Goal: Transaction & Acquisition: Purchase product/service

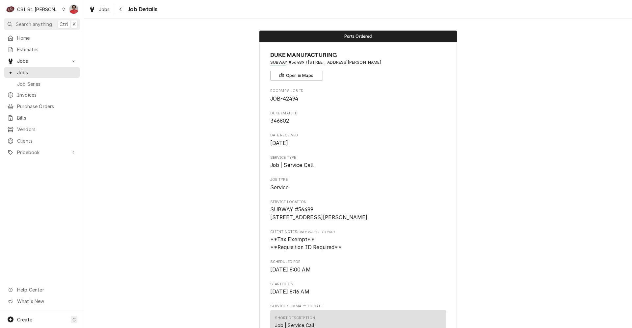
scroll to position [1827, 0]
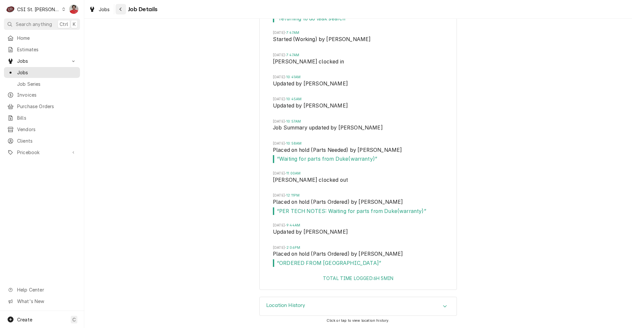
click at [120, 5] on button "Navigate back" at bounding box center [121, 9] width 11 height 11
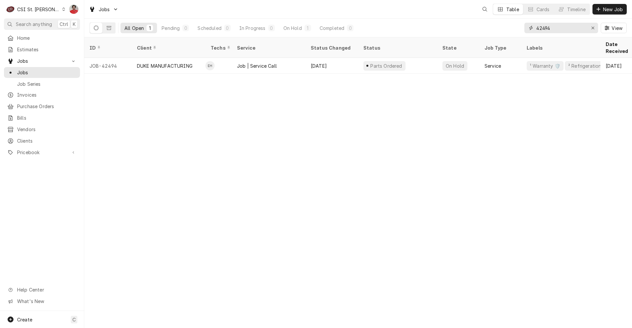
click at [570, 33] on input "42494" at bounding box center [560, 28] width 49 height 11
click at [569, 33] on input "42494" at bounding box center [560, 28] width 49 height 11
click at [57, 106] on span "Purchase Orders" at bounding box center [47, 106] width 60 height 7
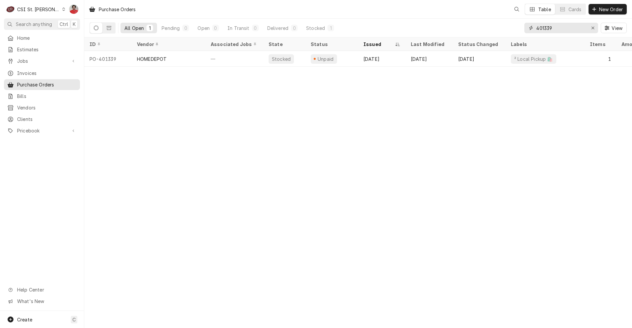
click at [562, 29] on input "401339" at bounding box center [560, 28] width 49 height 11
click at [561, 29] on input "401339" at bounding box center [560, 28] width 49 height 11
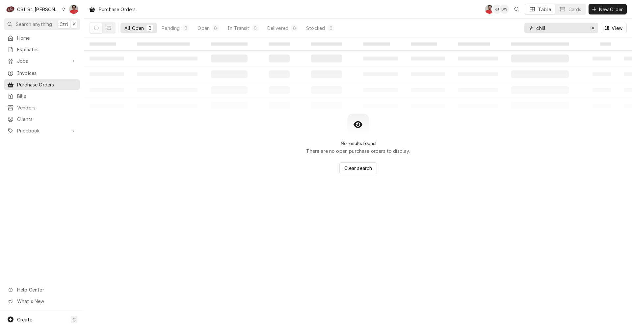
type input "chill"
click at [37, 7] on div "CSI St. [PERSON_NAME]" at bounding box center [38, 9] width 43 height 7
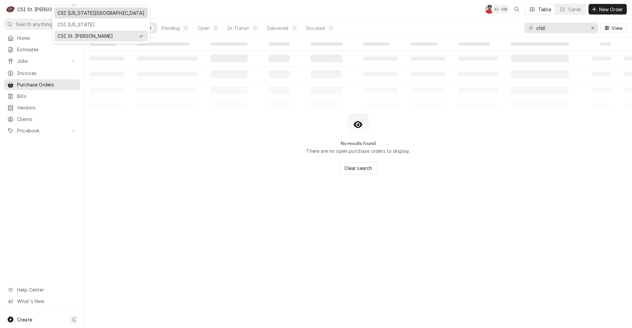
click at [64, 17] on div "CSI Kansas City" at bounding box center [100, 13] width 93 height 11
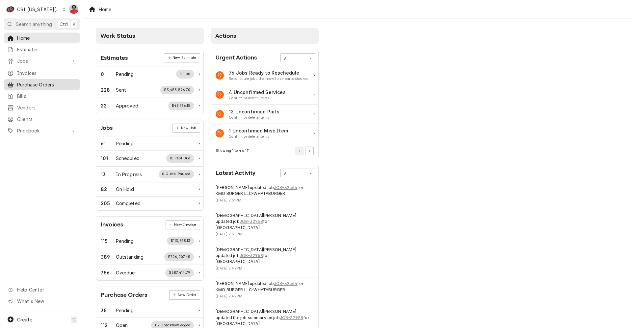
click at [36, 84] on span "Purchase Orders" at bounding box center [47, 84] width 60 height 7
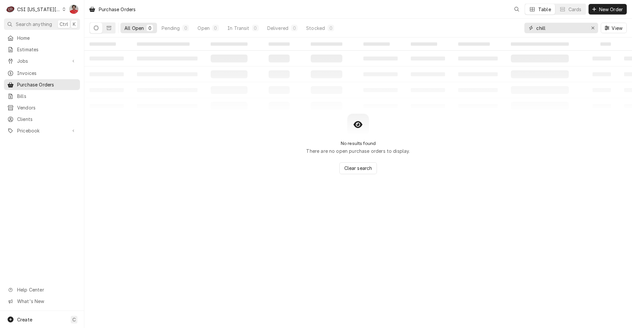
click at [554, 27] on input "chill" at bounding box center [560, 28] width 49 height 11
click at [44, 13] on div "C CSI Kansas City" at bounding box center [36, 9] width 64 height 13
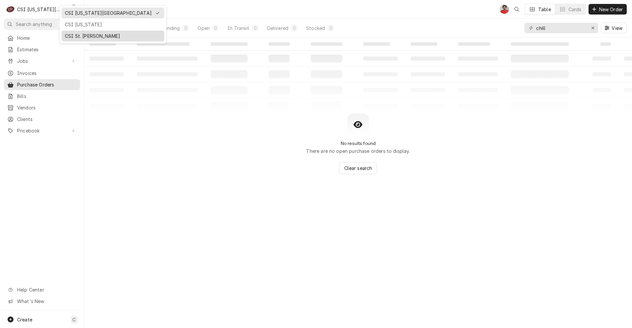
click at [70, 35] on div "CSI St. Louis" at bounding box center [113, 36] width 96 height 7
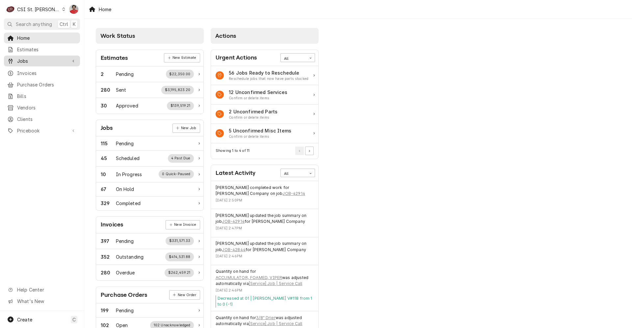
click at [39, 63] on div "Jobs" at bounding box center [41, 61] width 73 height 8
click at [39, 72] on span "Jobs" at bounding box center [47, 72] width 60 height 7
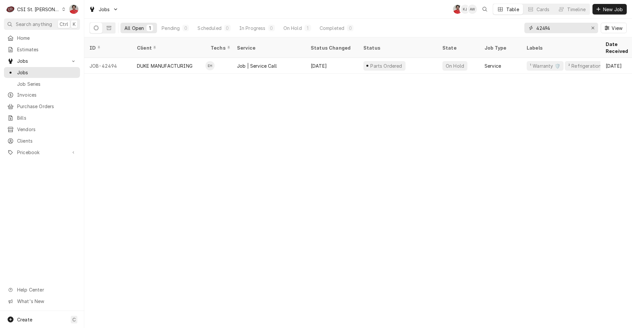
click at [547, 26] on input "42494" at bounding box center [560, 28] width 49 height 11
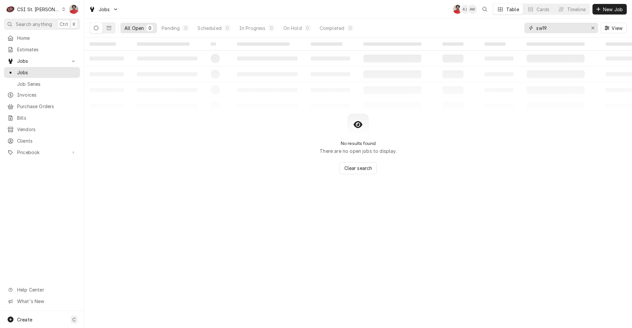
type input "sw19"
click at [560, 28] on input "sw19" at bounding box center [560, 28] width 49 height 11
click at [31, 10] on div "CSI St. Louis" at bounding box center [38, 9] width 43 height 7
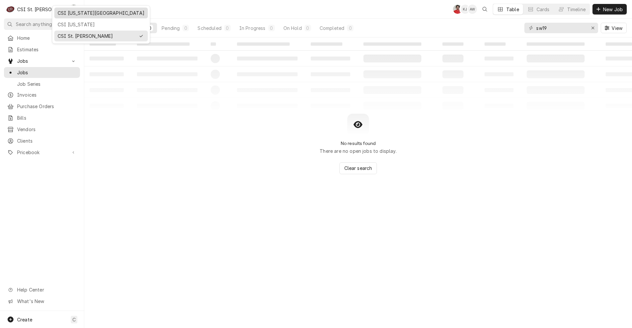
click at [71, 11] on div "CSI [US_STATE][GEOGRAPHIC_DATA]" at bounding box center [101, 13] width 87 height 7
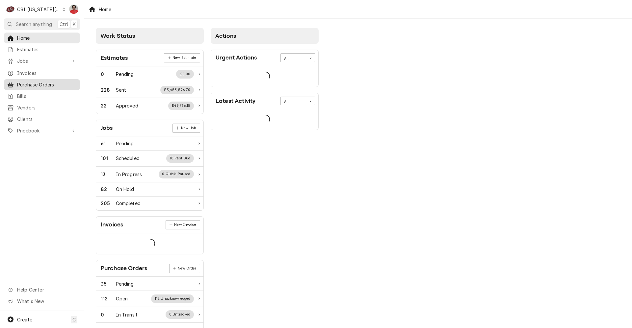
click at [44, 85] on span "Purchase Orders" at bounding box center [47, 84] width 60 height 7
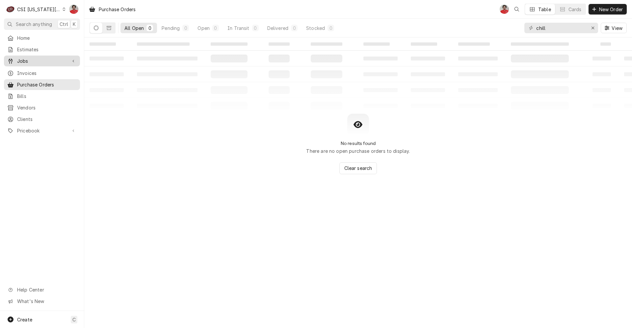
click at [40, 56] on link "Jobs" at bounding box center [42, 61] width 76 height 11
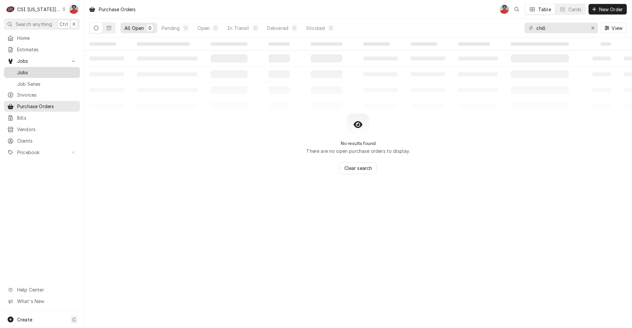
click at [40, 71] on span "Jobs" at bounding box center [47, 72] width 60 height 7
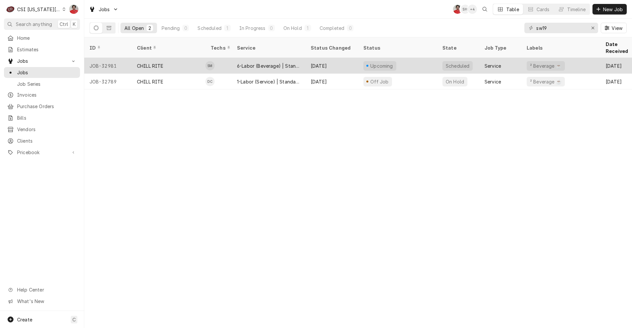
click at [183, 58] on div "CHILL RITE" at bounding box center [169, 66] width 74 height 16
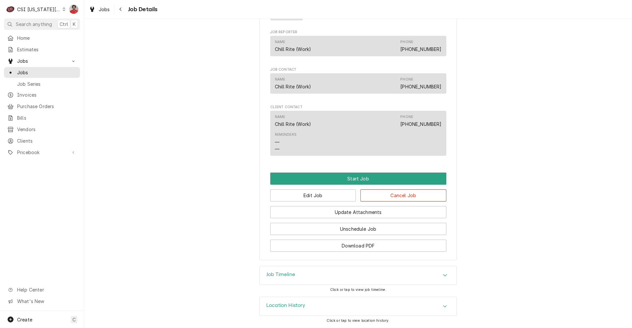
scroll to position [365, 0]
click at [328, 274] on div "Job Timeline" at bounding box center [358, 276] width 197 height 18
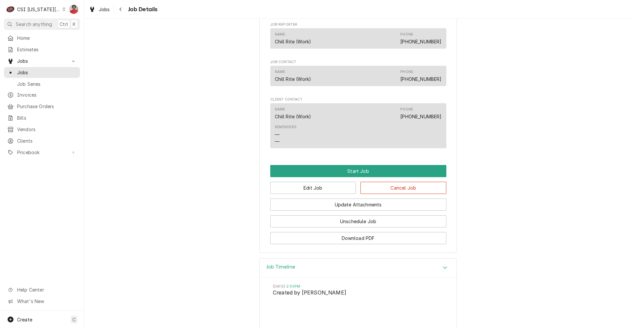
scroll to position [434, 0]
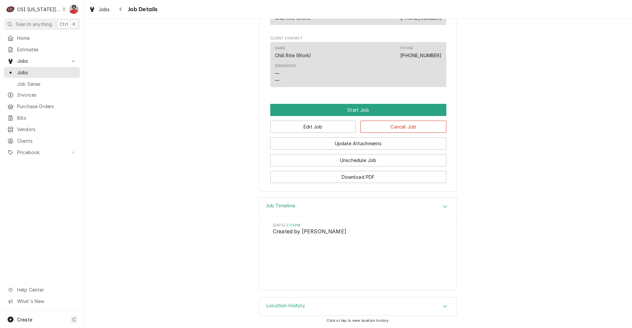
click at [328, 312] on div "Location History" at bounding box center [358, 307] width 197 height 18
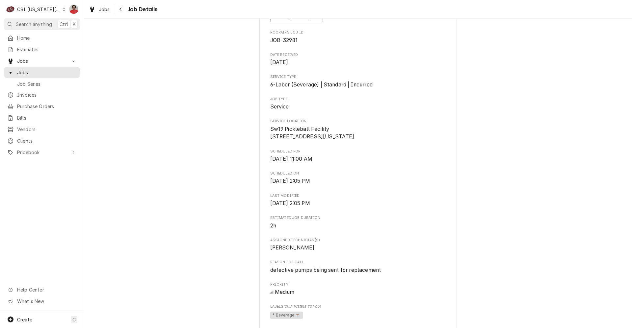
scroll to position [0, 0]
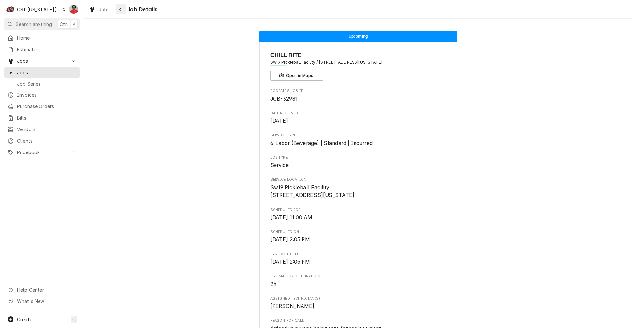
click at [121, 11] on icon "Navigate back" at bounding box center [120, 9] width 3 height 5
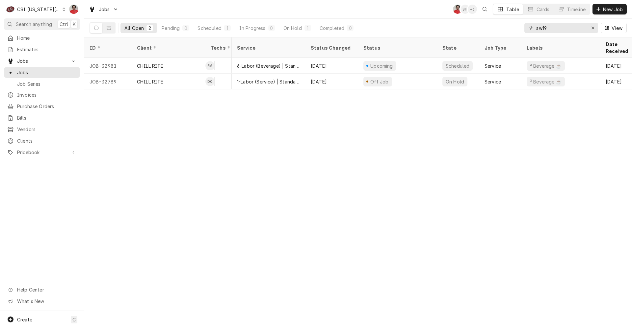
scroll to position [0, 434]
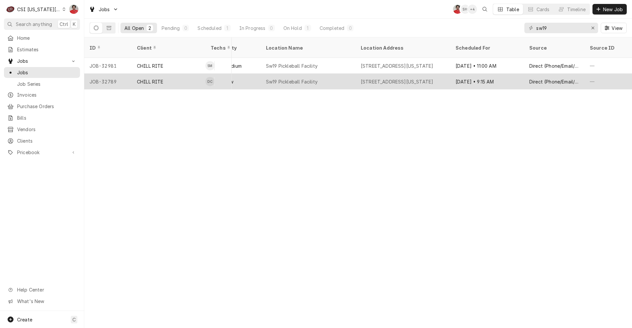
click at [378, 78] on div "9103 E 39Th St, Kansas City, MO 64133" at bounding box center [397, 81] width 72 height 7
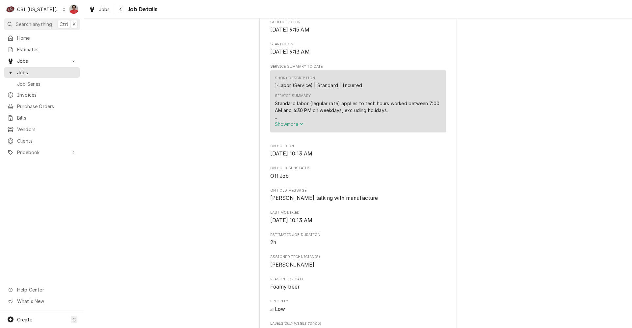
scroll to position [197, 0]
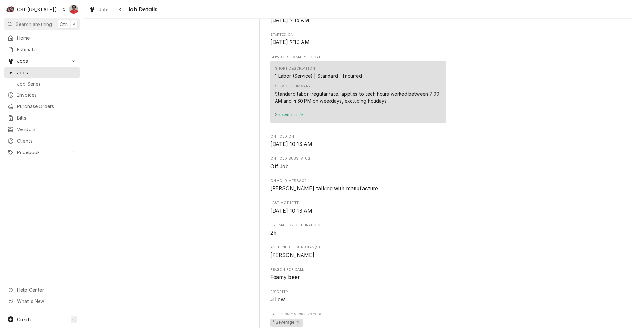
click at [284, 118] on button "Show more" at bounding box center [358, 114] width 167 height 7
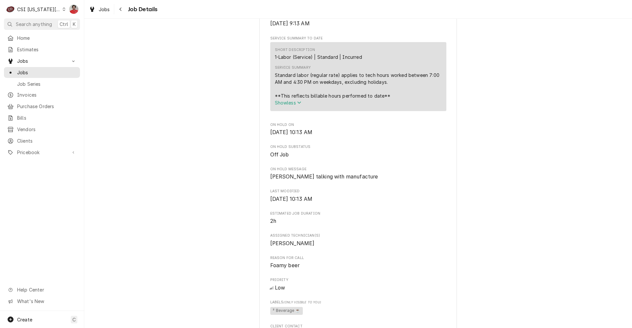
scroll to position [230, 0]
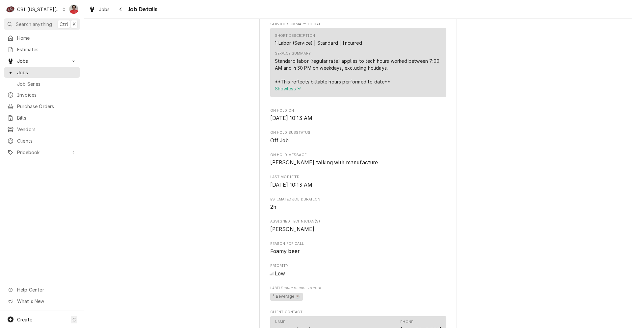
click at [287, 91] on span "Show less" at bounding box center [288, 89] width 27 height 6
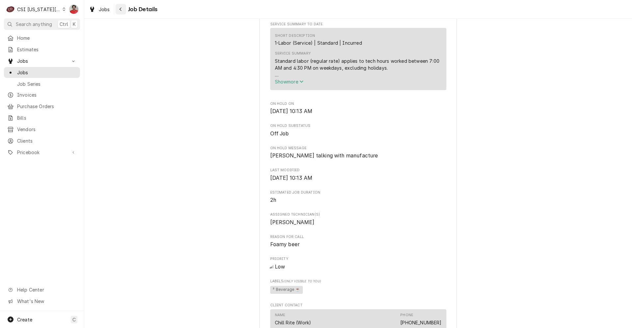
click at [121, 12] on div "Navigate back" at bounding box center [120, 9] width 7 height 7
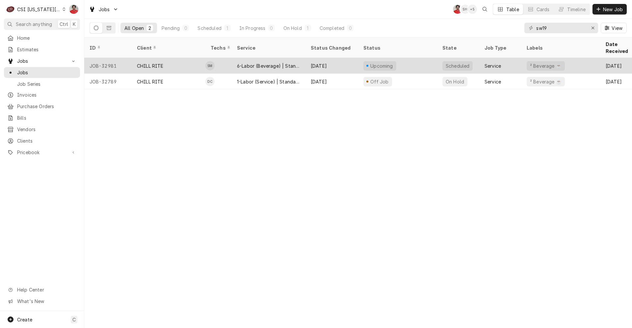
click at [197, 60] on div "CHILL RITE" at bounding box center [169, 66] width 74 height 16
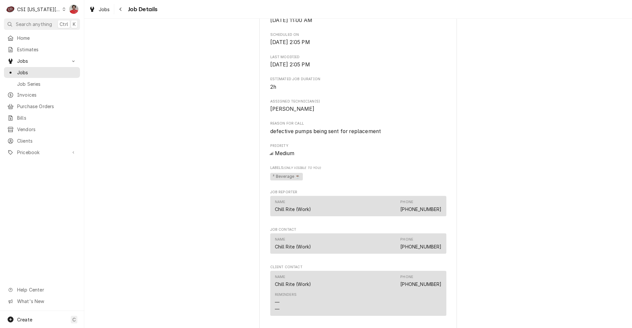
scroll to position [365, 0]
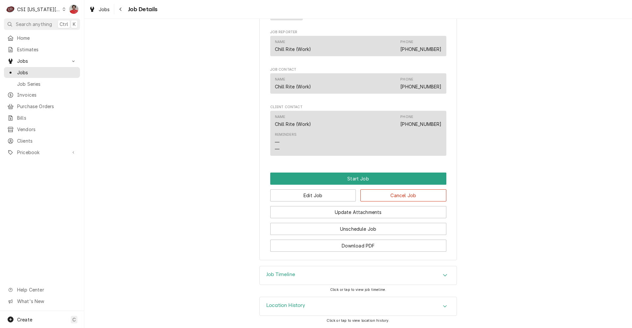
click at [358, 305] on div "Location History" at bounding box center [358, 307] width 197 height 18
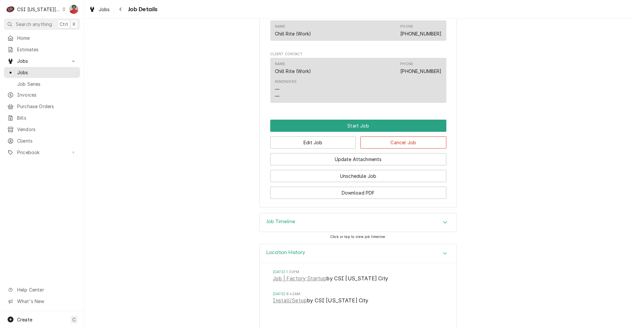
scroll to position [427, 0]
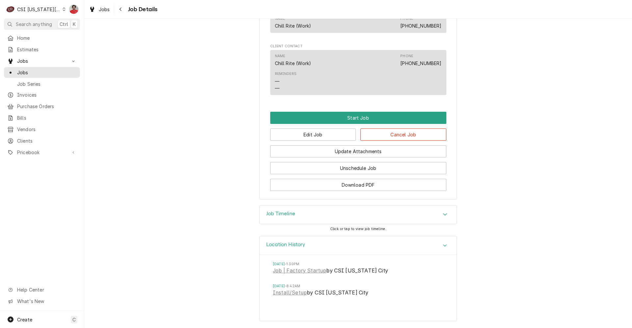
click at [347, 213] on div "Job Timeline" at bounding box center [358, 215] width 197 height 18
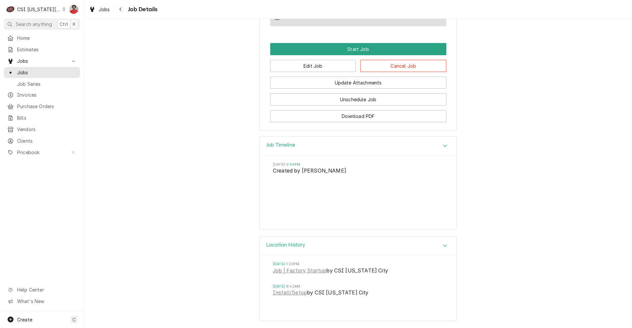
scroll to position [430, 0]
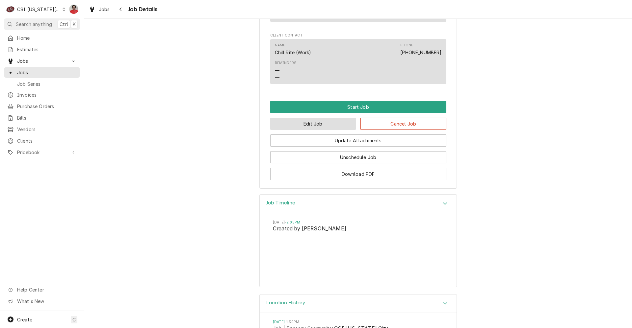
click at [333, 129] on button "Edit Job" at bounding box center [313, 124] width 86 height 12
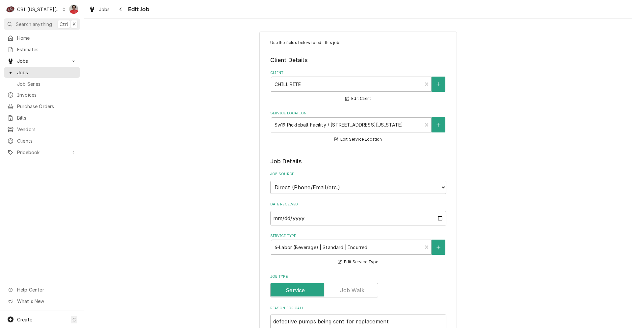
scroll to position [230, 0]
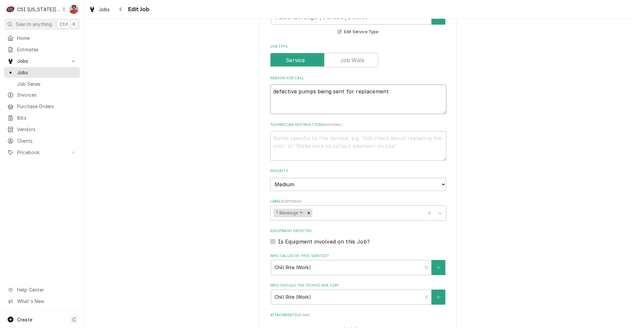
click at [419, 86] on textarea "defective pumps being sent for replacement" at bounding box center [358, 100] width 176 height 30
type textarea "x"
type textarea "defective pumps being sent for replacement"
type textarea "x"
type textarea "defective pumps being sent for replacement"
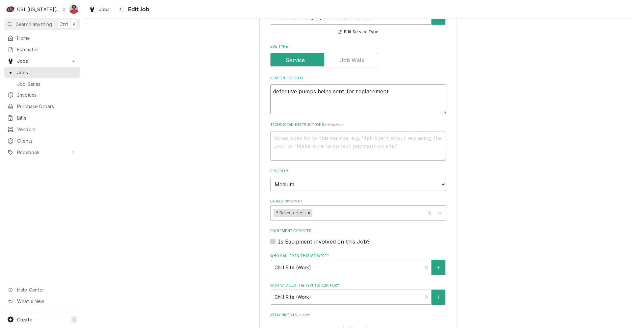
type textarea "x"
type textarea "C defective pumps being sent for replacement"
type textarea "x"
type textarea "Ch defective pumps being sent for replacement"
type textarea "x"
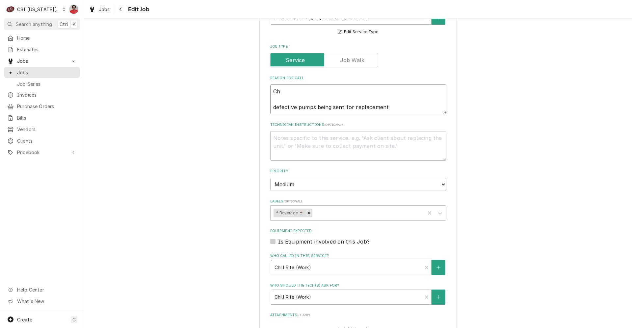
type textarea "Chi defective pumps being sent for replacement"
type textarea "x"
type textarea "Chil defective pumps being sent for replacement"
type textarea "x"
type textarea "Chill defective pumps being sent for replacement"
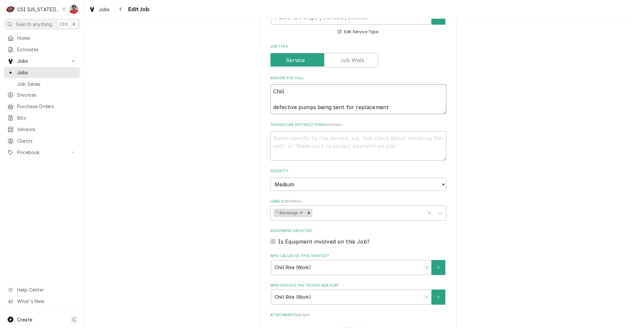
type textarea "x"
type textarea "Chill defective pumps being sent for replacement"
type textarea "x"
type textarea "Chill R defective pumps being sent for replacement"
type textarea "x"
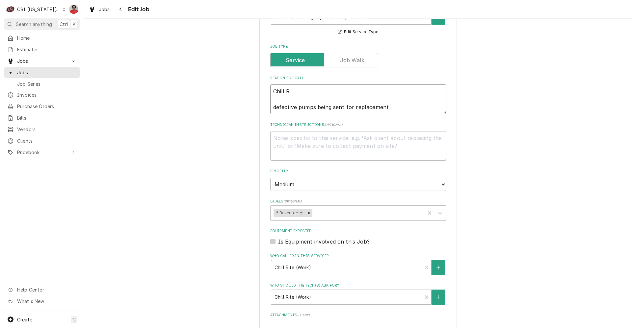
type textarea "Chill Ri defective pumps being sent for replacement"
type textarea "x"
type textarea "Chill Rit defective pumps being sent for replacement"
type textarea "x"
type textarea "Chill Rite defective pumps being sent for replacement"
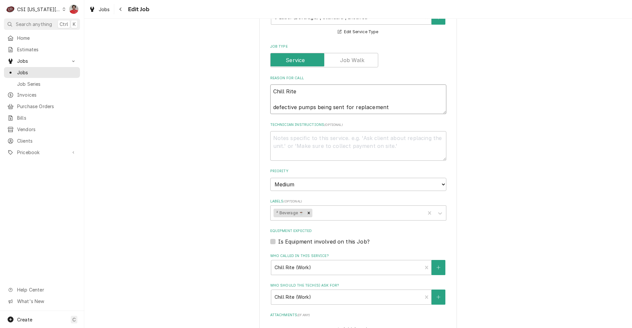
type textarea "x"
type textarea "Chill Rite s defective pumps being sent for replacement"
type textarea "x"
type textarea "Chill Rite se defective pumps being sent for replacement"
type textarea "x"
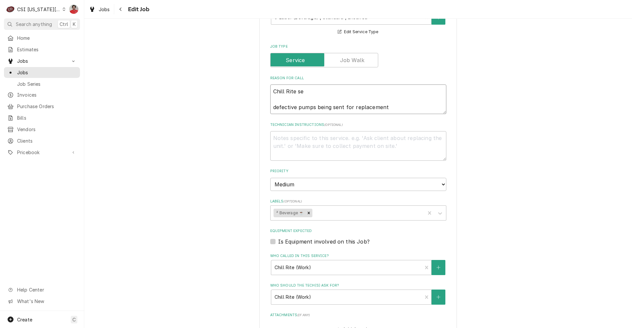
type textarea "Chill Rite sen defective pumps being sent for replacement"
type textarea "x"
type textarea "Chill Rite sent defective pumps being sent for replacement"
type textarea "x"
type textarea "Chill Rite sent defective pumps being sent for replacement"
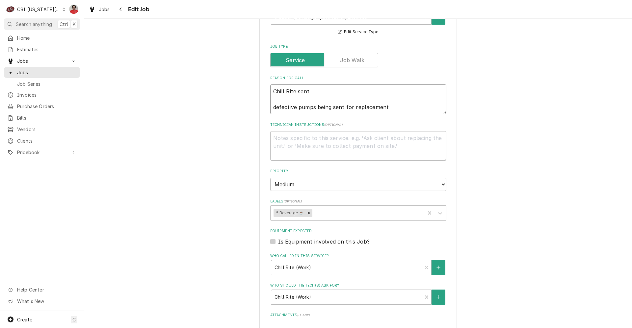
type textarea "x"
type textarea "Chill Rite sent p defective pumps being sent for replacement"
type textarea "x"
type textarea "Chill Rite sent pa defective pumps being sent for replacement"
type textarea "x"
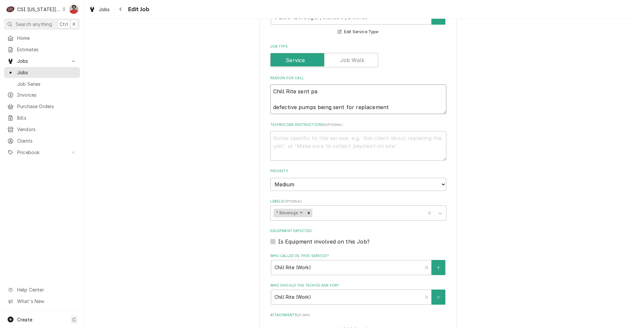
type textarea "Chill Rite sent par defective pumps being sent for replacement"
type textarea "x"
type textarea "Chill Rite sent part defective pumps being sent for replacement"
type textarea "x"
type textarea "Chill Rite sent parts defective pumps being sent for replacement"
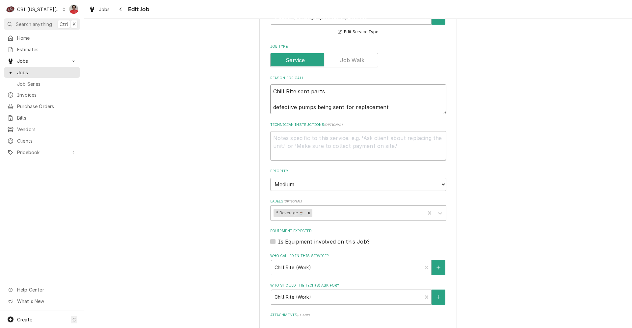
type textarea "x"
type textarea "Chill Rite sent parts defective pumps being sent for replacement"
type textarea "x"
type textarea "Chill Rite sent parts t defective pumps being sent for replacement"
type textarea "x"
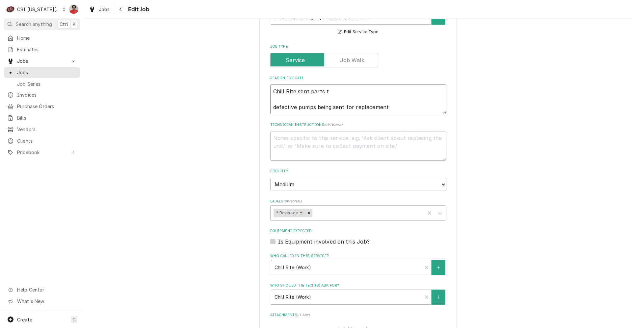
type textarea "Chill Rite sent parts to defective pumps being sent for replacement"
type textarea "x"
type textarea "Chill Rite sent parts to defective pumps being sent for replacement"
type textarea "x"
type textarea "Chill Rite sent parts to S defective pumps being sent for replacement"
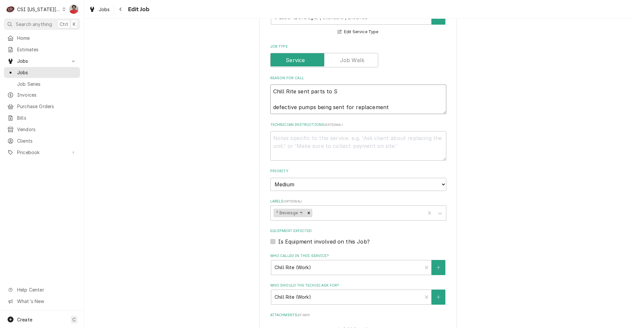
type textarea "x"
type textarea "Chill Rite sent parts to St defective pumps being sent for replacement"
type textarea "x"
type textarea "Chill Rite sent parts to StL defective pumps being sent for replacement"
type textarea "x"
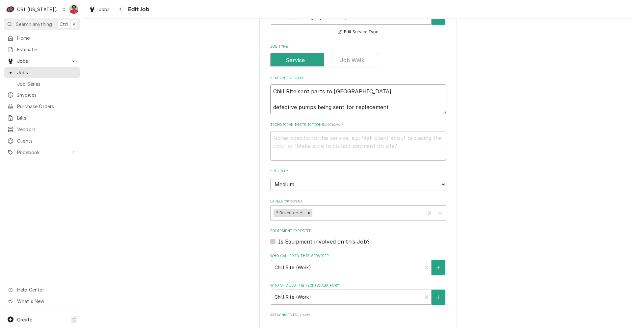
type textarea "Chill Rite sent parts to St defective pumps being sent for replacement"
type textarea "x"
type textarea "Chill Rite sent parts to St defective pumps being sent for replacement"
type textarea "x"
type textarea "Chill Rite sent parts to St L defective pumps being sent for replacement"
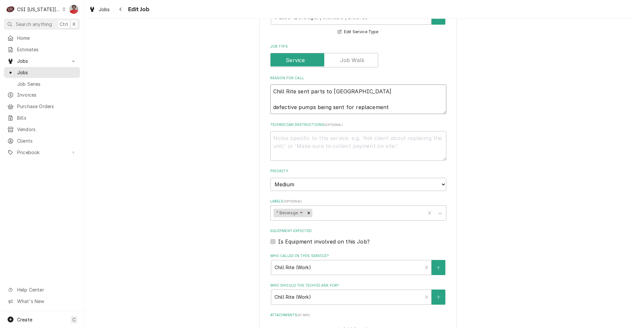
type textarea "x"
type textarea "Chill Rite sent parts to St Lo defective pumps being sent for replacement"
type textarea "x"
type textarea "Chill Rite sent parts to St Lou defective pumps being sent for replacement"
type textarea "x"
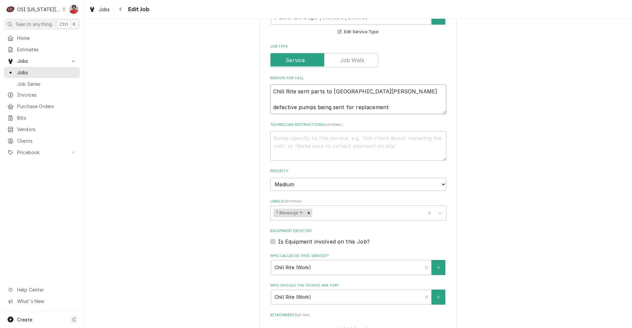
type textarea "Chill Rite sent parts to St Loui defective pumps being sent for replacement"
type textarea "x"
type textarea "Chill Rite sent parts to St Louis defective pumps being sent for replacement"
type textarea "x"
type textarea "Chill Rite sent parts to St Louis. defective pumps being sent for replacement"
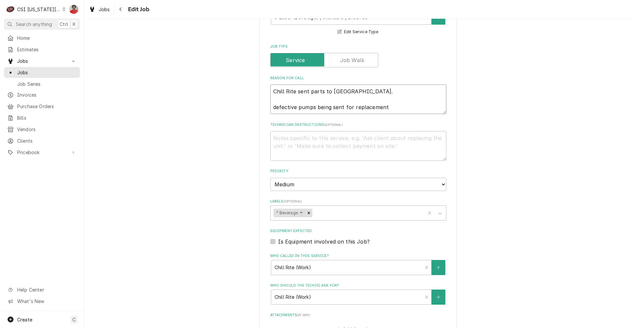
type textarea "x"
type textarea "Chill Rite sent parts to St Louis. defective pumps being sent for replacement"
type textarea "x"
type textarea "Chill Rite sent parts to St Louis. P defective pumps being sent for replacement"
type textarea "x"
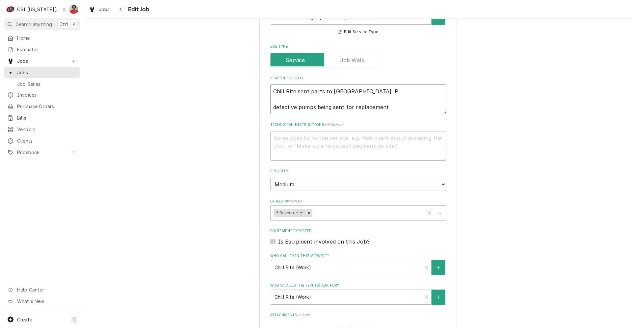
type textarea "Chill Rite sent parts to St Louis. Pa defective pumps being sent for replacement"
type textarea "x"
type textarea "Chill Rite sent parts to St Louis. Pac defective pumps being sent for replaceme…"
type textarea "x"
type textarea "Chill Rite sent parts to St Louis. Pack defective pumps being sent for replacem…"
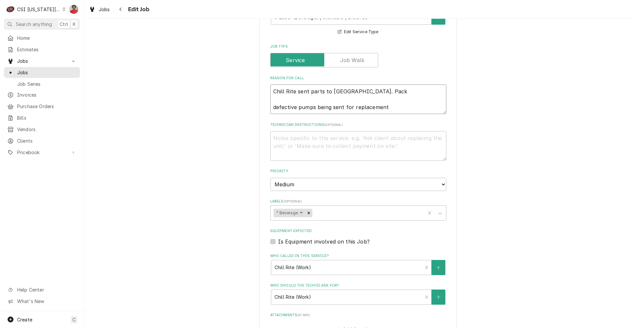
type textarea "x"
type textarea "Chill Rite sent parts to St Louis. Packi defective pumps being sent for replace…"
type textarea "x"
type textarea "Chill Rite sent parts to St Louis. Packin defective pumps being sent for replac…"
type textarea "x"
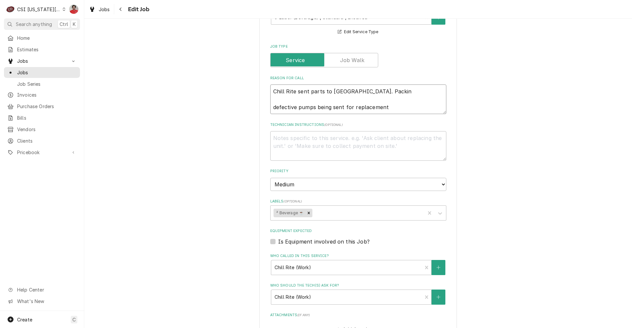
type textarea "Chill Rite sent parts to St Louis. Packing defective pumps being sent for repla…"
type textarea "x"
type textarea "Chill Rite sent parts to St Louis. Packing defective pumps being sent for repla…"
type textarea "x"
type textarea "Chill Rite sent parts to St Louis. Packing u defective pumps being sent for rep…"
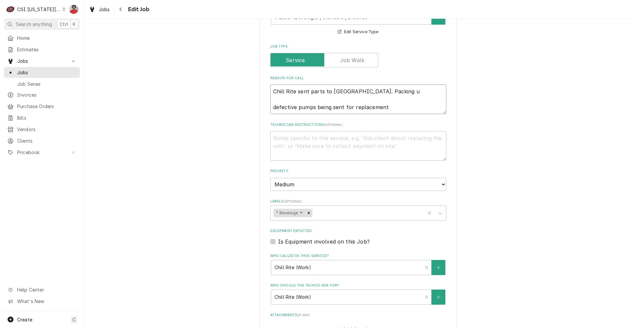
type textarea "x"
type textarea "Chill Rite sent parts to St Louis. Packing up defective pumps being sent for re…"
type textarea "x"
type textarea "Chill Rite sent parts to St Louis. Packing up defective pumps being sent for re…"
type textarea "x"
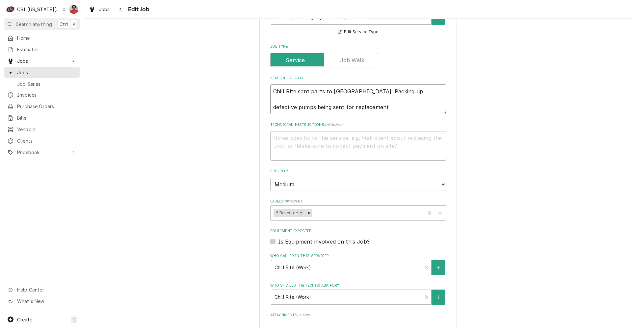
type textarea "Chill Rite sent parts to St Louis. Packing up f defective pumps being sent for …"
type textarea "x"
type textarea "Chill Rite sent parts to St Louis. Packing up fo defective pumps being sent for…"
type textarea "x"
type textarea "Chill Rite sent parts to St Louis. Packing up for defective pumps being sent fo…"
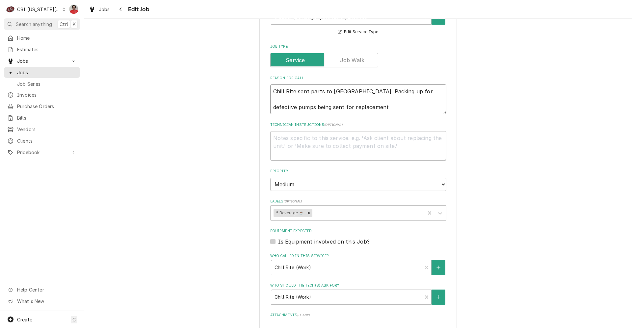
type textarea "x"
type textarea "Chill Rite sent parts to St Louis. Packing up for defective pumps being sent fo…"
type textarea "x"
type textarea "Chill Rite sent parts to St Louis. Packing up for s defective pumps being sent …"
type textarea "x"
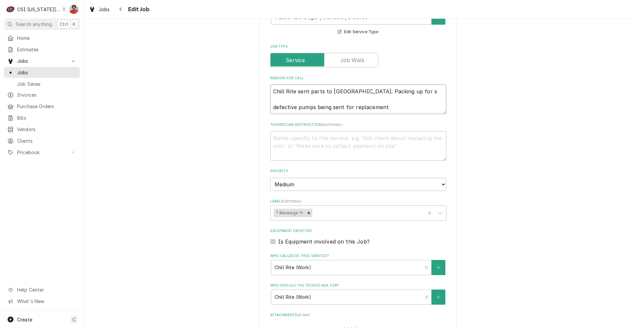
type textarea "Chill Rite sent parts to St Louis. Packing up for sh defective pumps being sent…"
type textarea "x"
type textarea "Chill Rite sent parts to St Louis. Packing up for shi defective pumps being sen…"
type textarea "x"
type textarea "Chill Rite sent parts to St Louis. Packing up for ship defective pumps being se…"
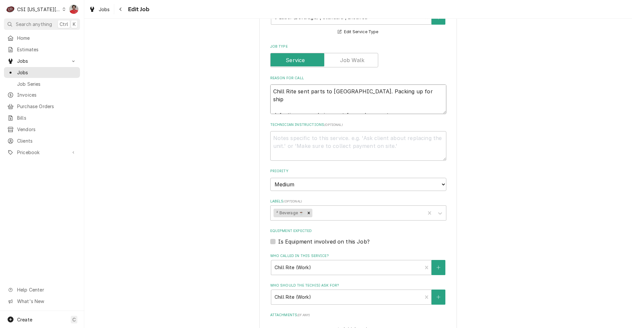
type textarea "x"
type textarea "Chill Rite sent parts to St Louis. Packing up for shipp defective pumps being s…"
type textarea "x"
type textarea "Chill Rite sent parts to St Louis. Packing up for shippi defective pumps being …"
type textarea "x"
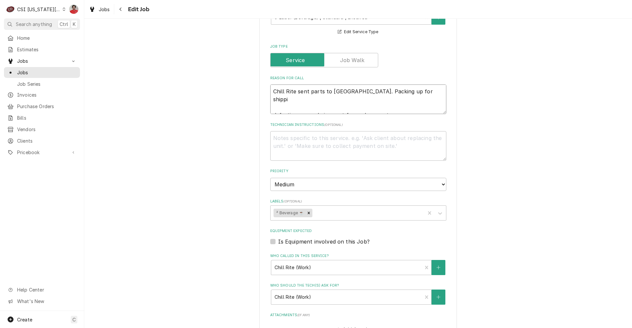
type textarea "Chill Rite sent parts to St Louis. Packing up for shippin defective pumps being…"
type textarea "x"
type textarea "Chill Rite sent parts to St Louis. Packing up for shipping defective pumps bein…"
type textarea "x"
type textarea "Chill Rite sent parts to St Louis. Packing up for shipping defective pumps bein…"
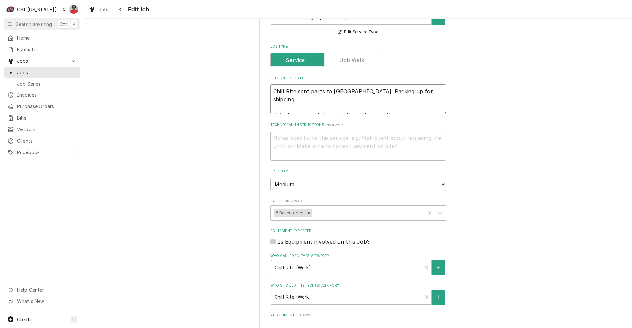
type textarea "x"
type textarea "Chill Rite sent parts to St Louis. Packing up for shipping t defective pumps be…"
type textarea "x"
type textarea "Chill Rite sent parts to St Louis. Packing up for shipping to defective pumps b…"
type textarea "x"
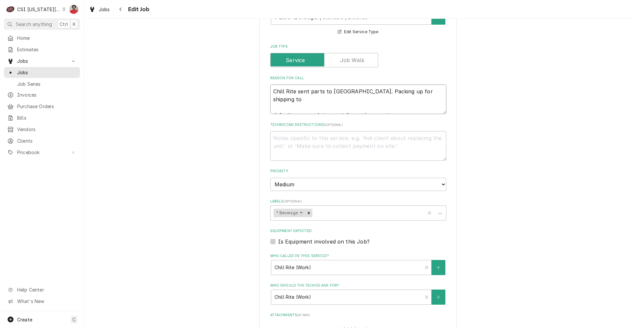
type textarea "Chill Rite sent parts to St Louis. Packing up for shipping to defective pumps b…"
type textarea "x"
type textarea "Chill Rite sent parts to St Louis. Packing up for shipping to K defective pumps…"
type textarea "x"
type textarea "Chill Rite sent parts to St Louis. Packing up for shipping to KC defective pump…"
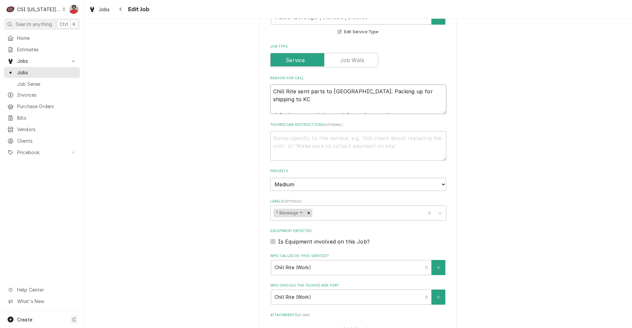
type textarea "x"
type textarea "Chill Rite sent parts to St Louis. Packing up for shipping to KC. defective pum…"
type textarea "x"
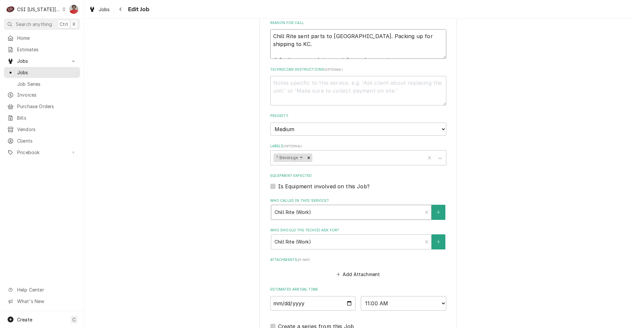
scroll to position [389, 0]
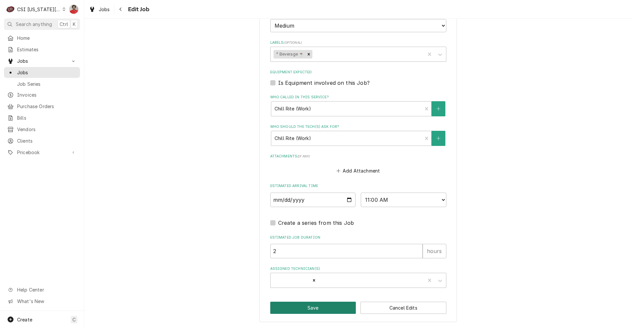
type textarea "Chill Rite sent parts to St Louis. Packing up for shipping to KC. defective pum…"
click at [326, 309] on button "Save" at bounding box center [313, 308] width 86 height 12
type textarea "x"
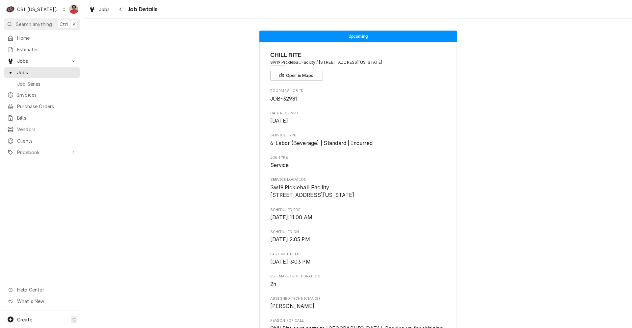
drag, startPoint x: 285, startPoint y: 100, endPoint x: 203, endPoint y: 108, distance: 82.7
click at [272, 99] on span "JOB-32981" at bounding box center [283, 99] width 27 height 6
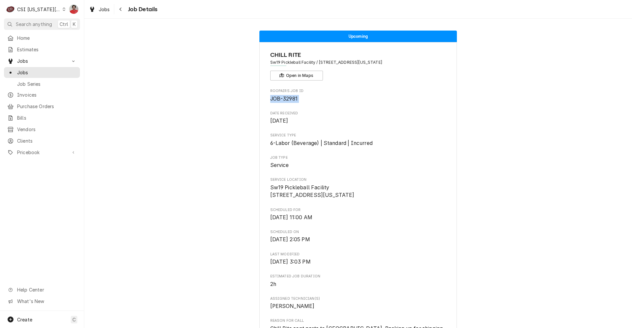
copy span "JOB-32981"
click at [34, 138] on span "Clients" at bounding box center [47, 141] width 60 height 7
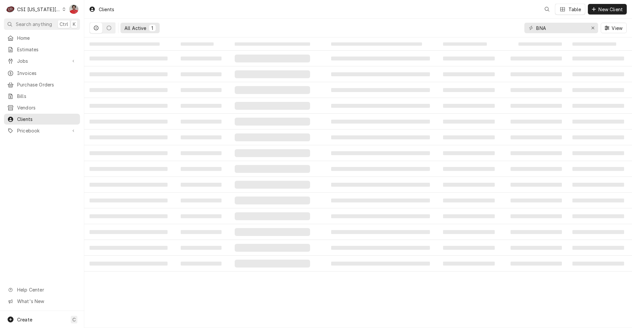
click at [49, 6] on div "CSI Kansas City" at bounding box center [38, 9] width 43 height 7
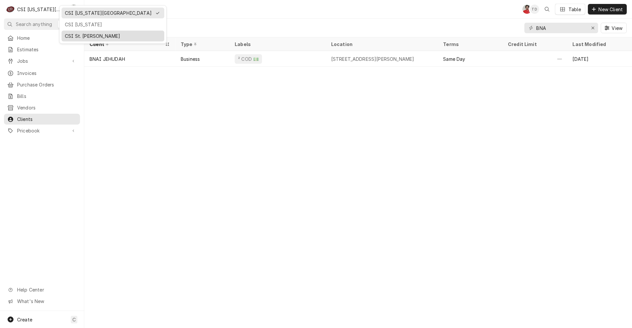
click at [73, 34] on div "CSI St. Louis" at bounding box center [113, 36] width 96 height 7
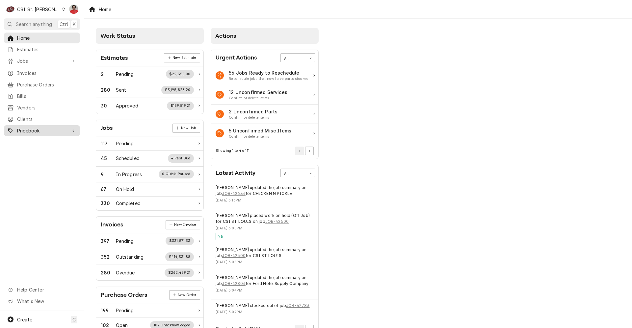
click at [40, 128] on span "Pricebook" at bounding box center [42, 130] width 50 height 7
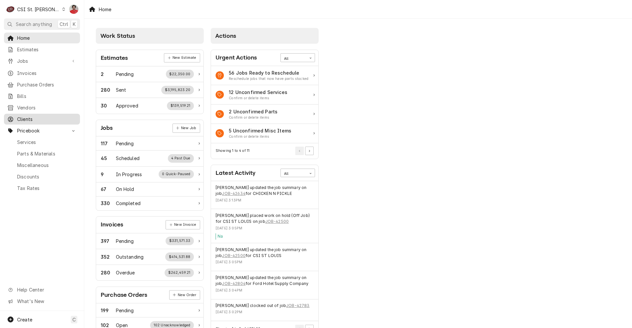
click at [40, 116] on span "Clients" at bounding box center [47, 119] width 60 height 7
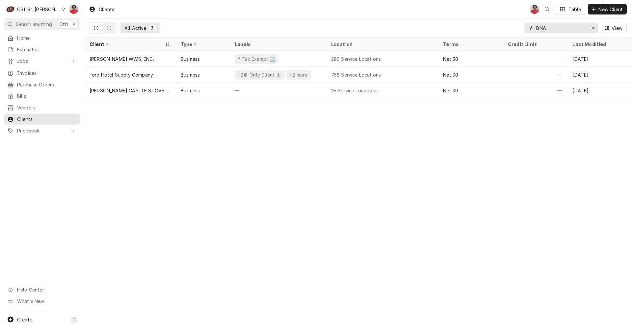
drag, startPoint x: 562, startPoint y: 29, endPoint x: 430, endPoint y: 7, distance: 134.4
click at [430, 7] on div "Clients NF Table New Client All Active 3 BNA View" at bounding box center [358, 19] width 548 height 38
type input "centene"
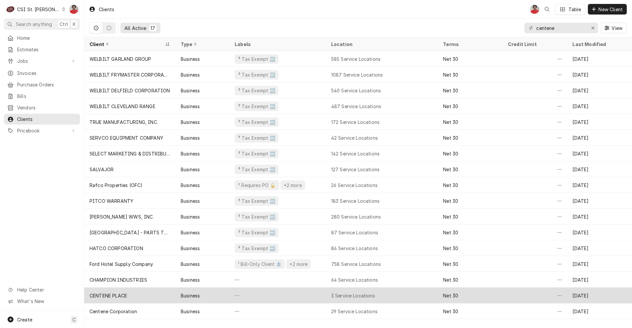
click at [160, 296] on div "CENTENE PLACE" at bounding box center [129, 296] width 91 height 16
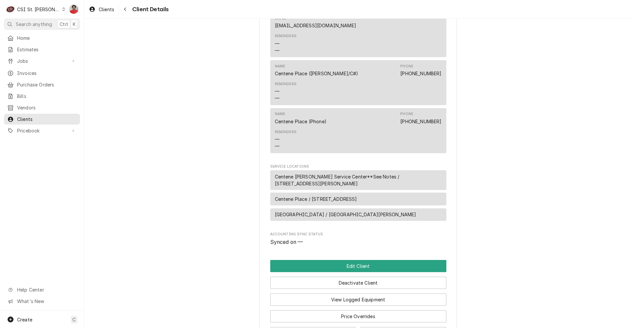
scroll to position [362, 0]
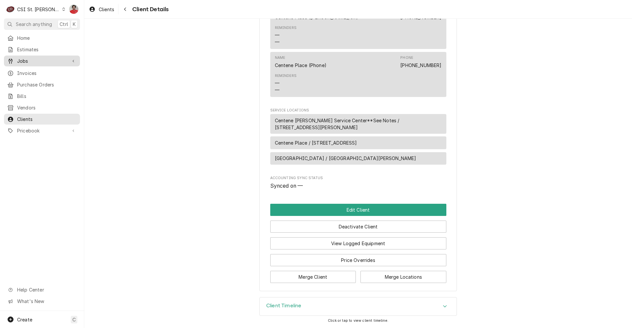
click at [32, 59] on span "Jobs" at bounding box center [42, 61] width 50 height 7
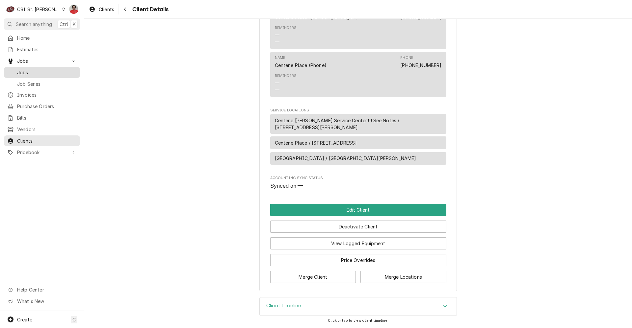
click at [31, 73] on span "Jobs" at bounding box center [47, 72] width 60 height 7
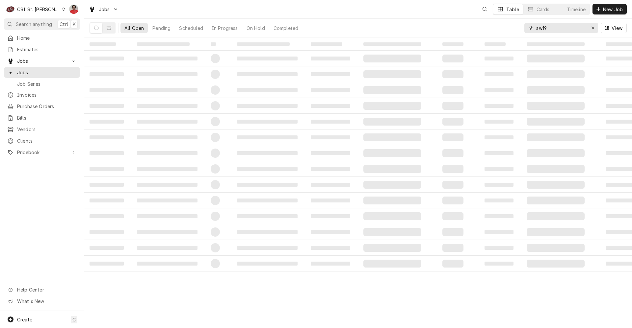
click at [552, 28] on input "sw19" at bounding box center [560, 28] width 49 height 11
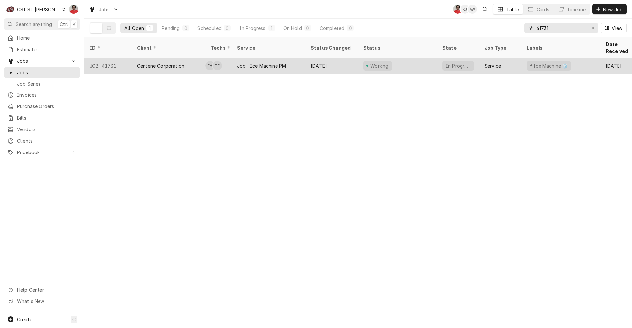
type input "41731"
click at [276, 63] on div "Job | Ice Machine PM" at bounding box center [261, 66] width 49 height 7
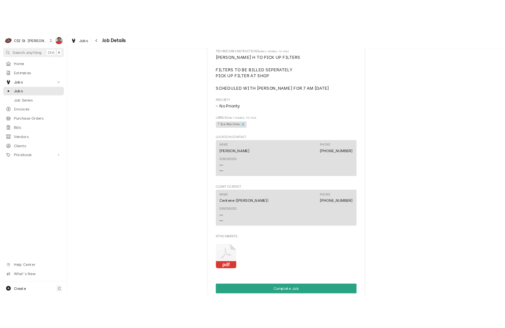
scroll to position [664, 0]
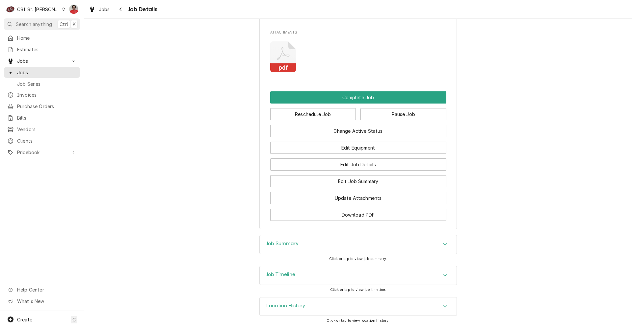
click at [283, 47] on icon "Attachments" at bounding box center [283, 56] width 26 height 31
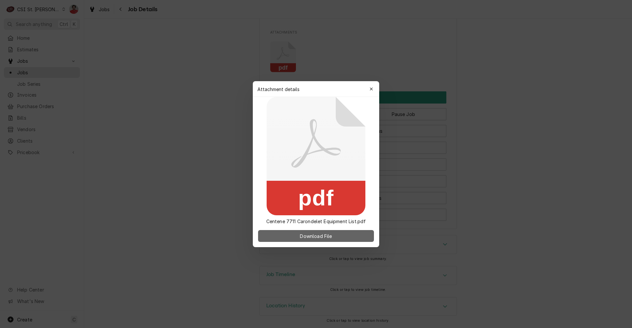
click at [301, 237] on span "Download File" at bounding box center [316, 236] width 35 height 7
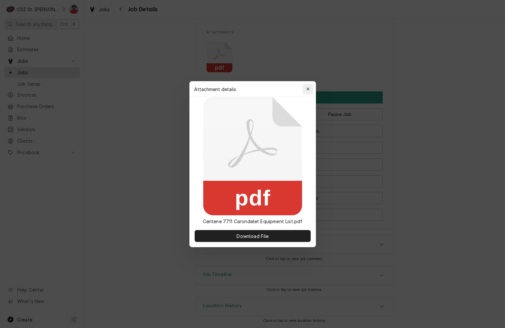
click at [306, 88] on icon "button" at bounding box center [308, 89] width 4 height 5
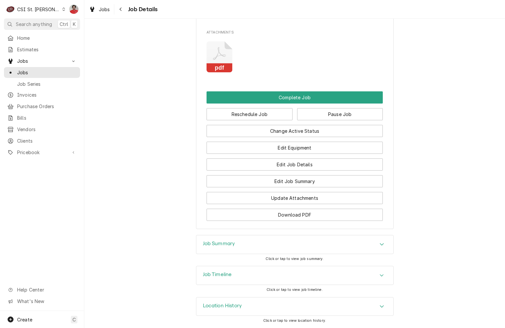
click at [279, 311] on div "Location History" at bounding box center [294, 307] width 197 height 18
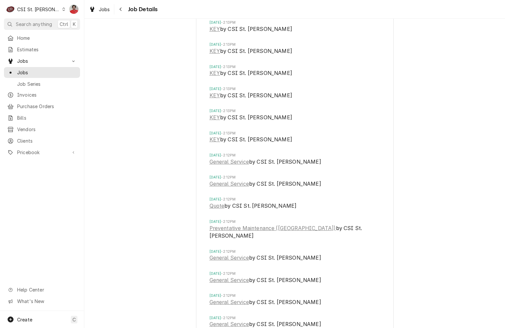
scroll to position [805, 0]
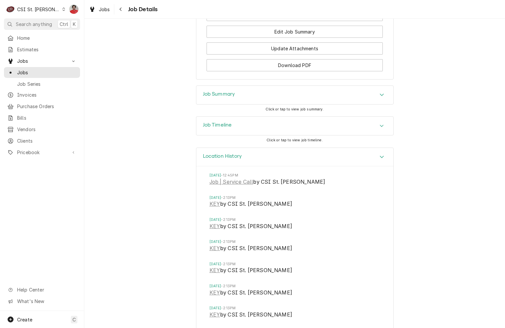
click at [262, 132] on div "Job Timeline" at bounding box center [294, 126] width 197 height 18
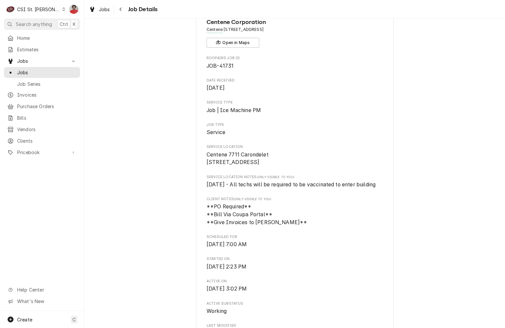
scroll to position [0, 0]
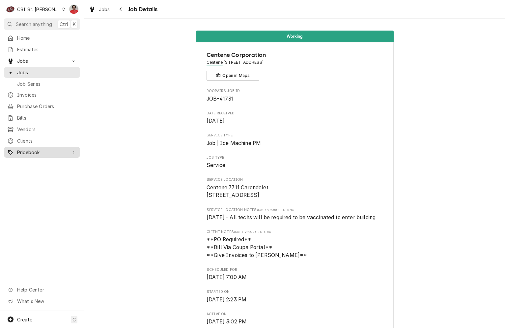
click at [31, 149] on span "Pricebook" at bounding box center [42, 152] width 50 height 7
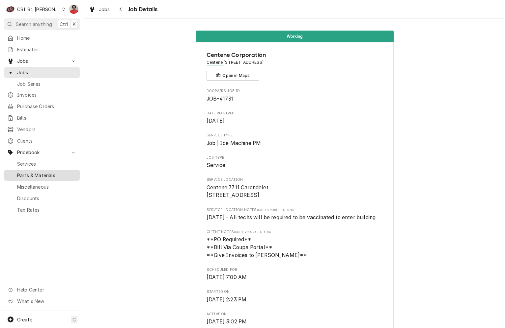
click at [40, 172] on span "Parts & Materials" at bounding box center [47, 175] width 60 height 7
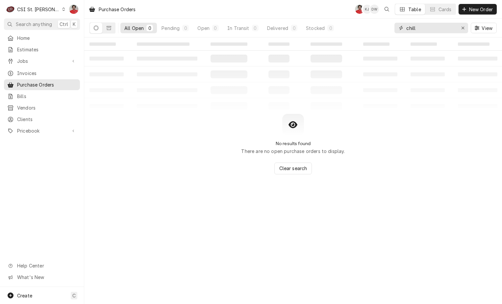
click at [432, 30] on input "chill" at bounding box center [430, 28] width 49 height 11
click at [474, 9] on span "New Order" at bounding box center [481, 9] width 26 height 7
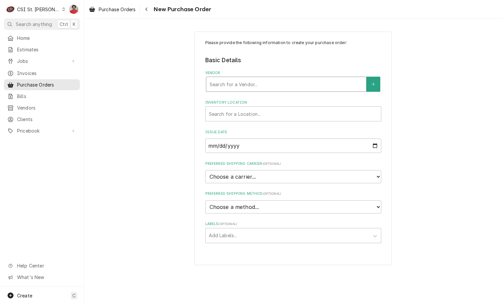
click at [260, 85] on div "Vendor" at bounding box center [286, 84] width 153 height 12
type input "HOme depot"
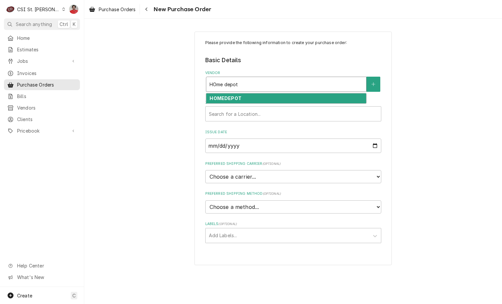
click at [256, 100] on div "HOMEDEPOT" at bounding box center [286, 98] width 160 height 10
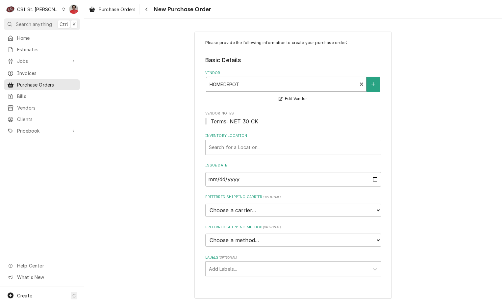
scroll to position [0, 0]
click at [439, 130] on div "Please provide the following information to create your purchase order: Basic D…" at bounding box center [293, 164] width 418 height 279
click at [237, 267] on div "Labels" at bounding box center [287, 269] width 157 height 12
click at [242, 236] on select "Choose a method... Ground Next Day Early AM Next Day Air 2 Day Air Other" at bounding box center [293, 239] width 176 height 13
click at [255, 147] on div "Inventory Location" at bounding box center [293, 147] width 169 height 12
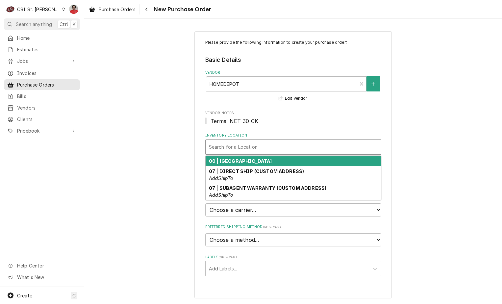
click at [254, 162] on strong "00 | [GEOGRAPHIC_DATA]" at bounding box center [240, 161] width 63 height 6
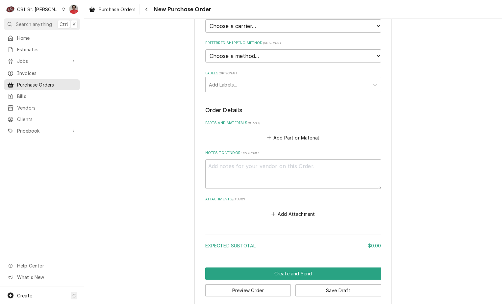
scroll to position [191, 0]
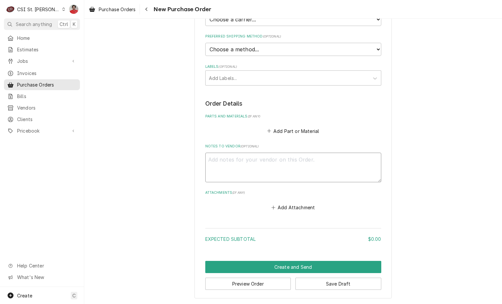
click at [226, 153] on textarea "Notes to Vendor ( optional )" at bounding box center [293, 168] width 176 height 30
type textarea "x"
type textarea "F"
type textarea "x"
type textarea "Fi"
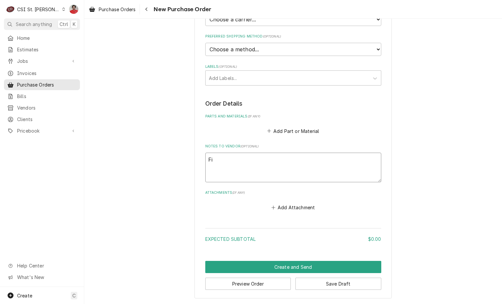
type textarea "x"
type textarea "Fir"
type textarea "x"
type textarea "Firs"
type textarea "x"
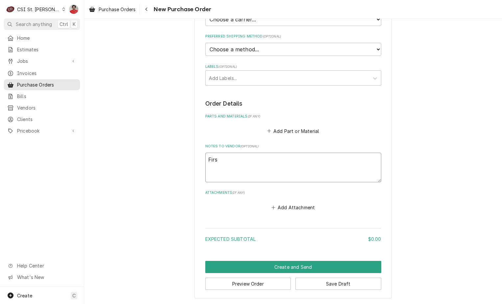
type textarea "First"
type textarea "x"
type textarea "First"
type textarea "x"
type textarea "First a"
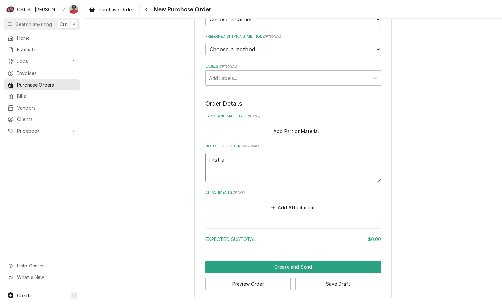
type textarea "x"
type textarea "First"
type textarea "x"
type textarea "First A"
type textarea "x"
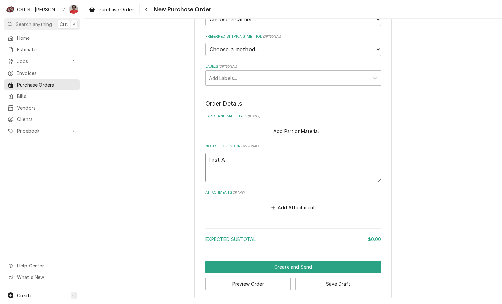
type textarea "First Ai"
type textarea "x"
type textarea "First Aid"
type textarea "x"
type textarea "First Aid"
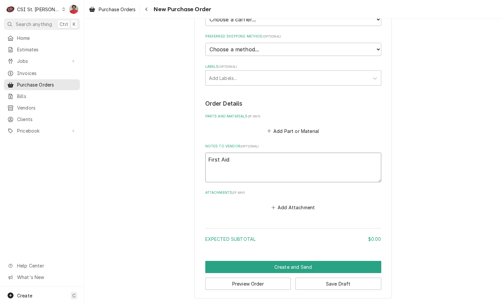
type textarea "x"
type textarea "First Aid -"
type textarea "x"
type textarea "First Aid -"
type textarea "x"
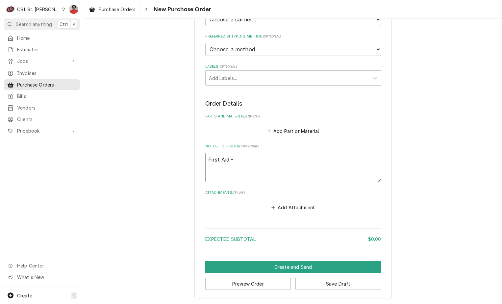
type textarea "First Aid - D"
type textarea "x"
type textarea "First Aid - Da"
type textarea "x"
type textarea "First Aid - Dav"
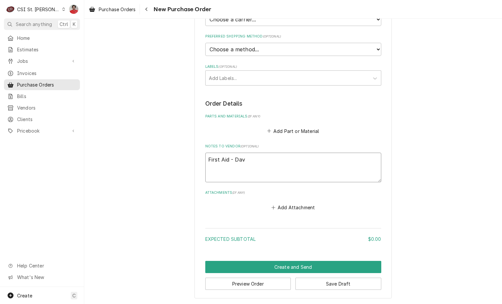
type textarea "x"
type textarea "First Aid - Davi"
type textarea "x"
type textarea "First Aid - [PERSON_NAME]"
click at [274, 285] on button "Preview Order" at bounding box center [248, 284] width 86 height 12
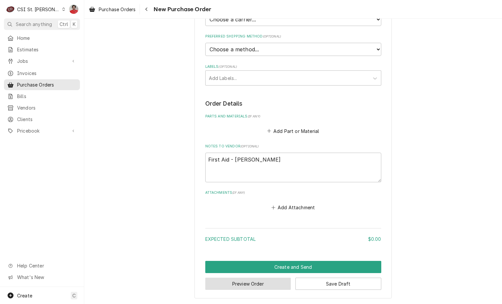
scroll to position [187, 0]
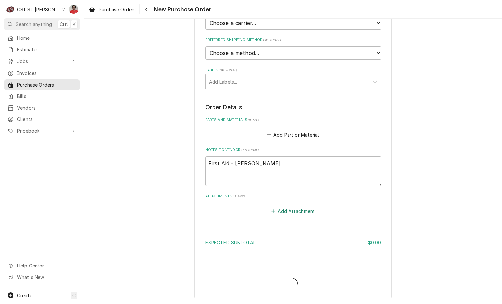
type textarea "x"
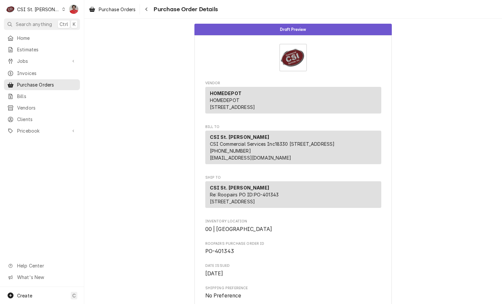
scroll to position [228, 0]
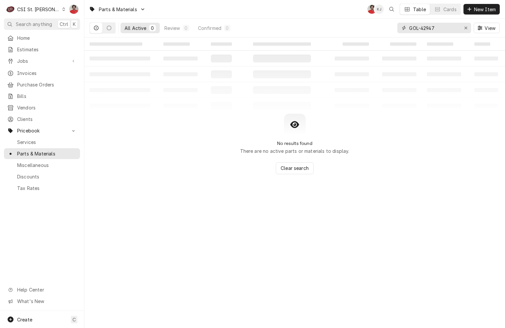
click at [446, 28] on input "GOL-42947" at bounding box center [433, 28] width 49 height 11
type input "9612-22"
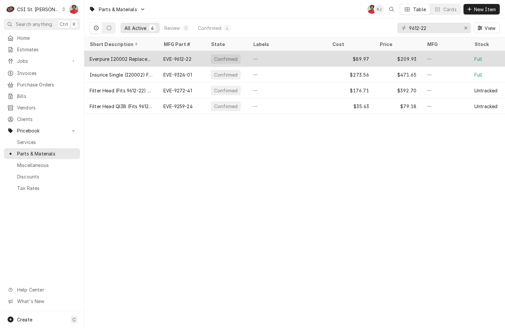
click at [273, 58] on div "—" at bounding box center [286, 59] width 79 height 16
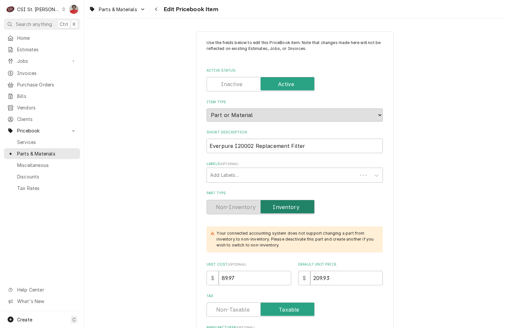
type textarea "x"
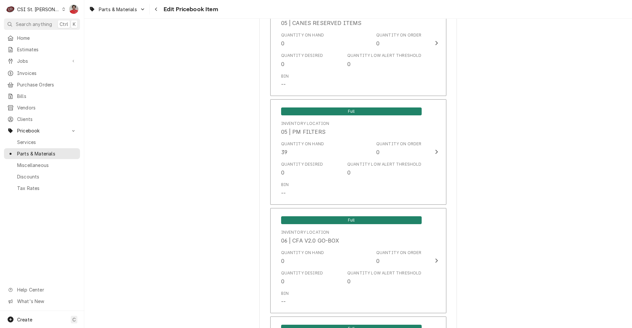
scroll to position [3972, 0]
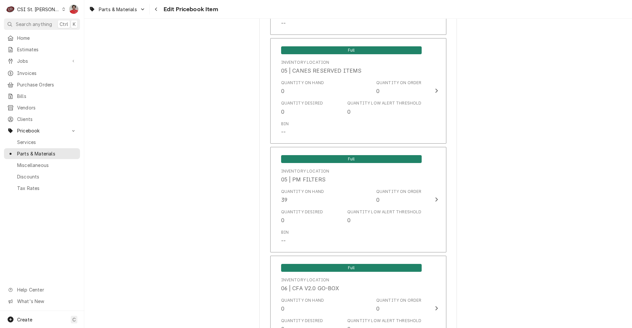
click at [25, 12] on div "CSI St. [PERSON_NAME]" at bounding box center [38, 9] width 43 height 7
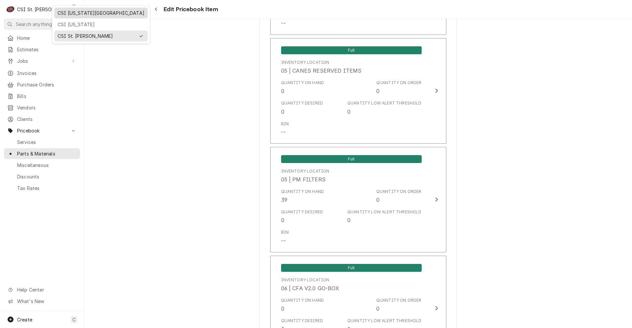
click at [91, 15] on div "CSI [US_STATE][GEOGRAPHIC_DATA]" at bounding box center [101, 13] width 87 height 7
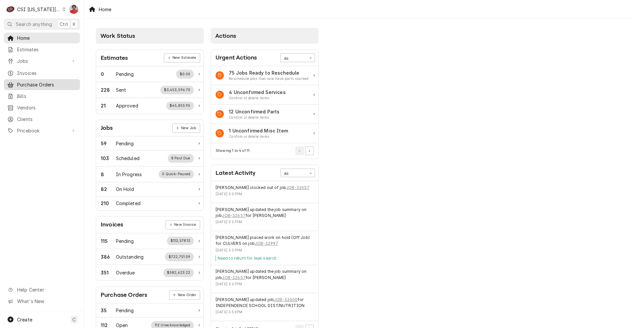
click at [27, 81] on span "Purchase Orders" at bounding box center [47, 84] width 60 height 7
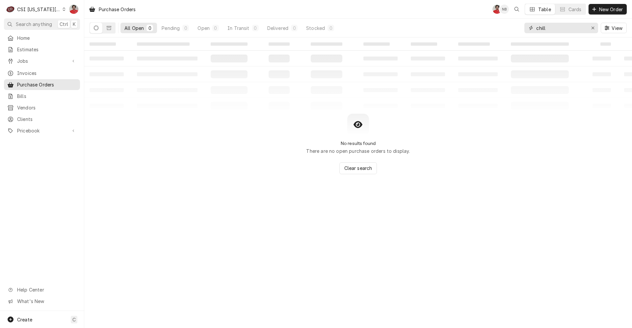
click at [573, 30] on input "chill" at bounding box center [560, 28] width 49 height 11
type input "301622"
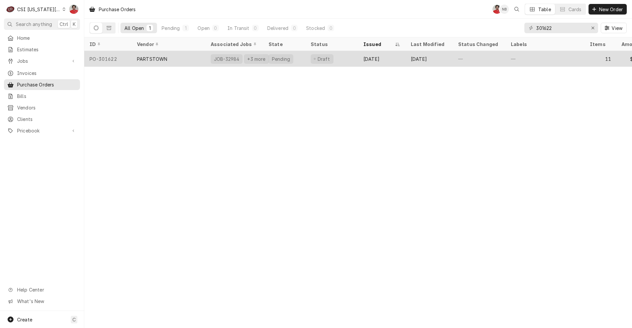
click at [300, 58] on div "Pending" at bounding box center [284, 59] width 42 height 16
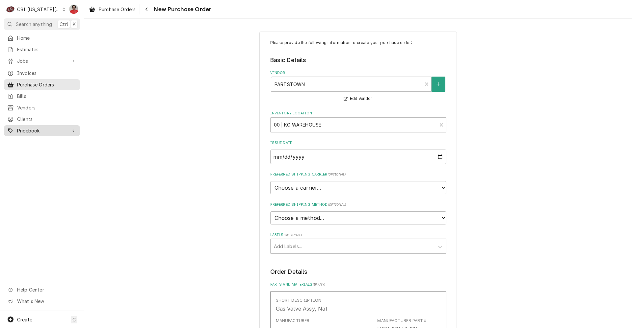
click at [30, 127] on span "Pricebook" at bounding box center [42, 130] width 50 height 7
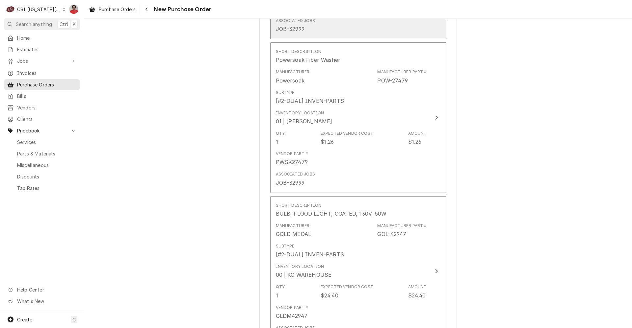
scroll to position [1863, 0]
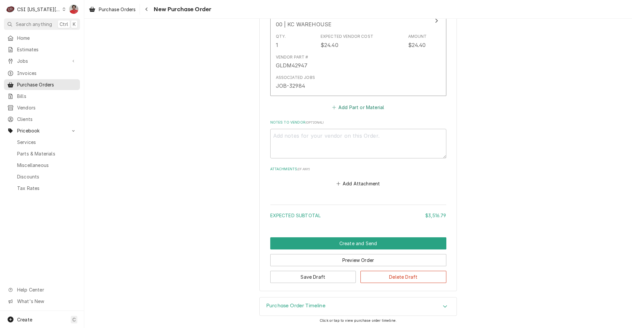
click at [341, 109] on button "Add Part or Material" at bounding box center [358, 107] width 54 height 9
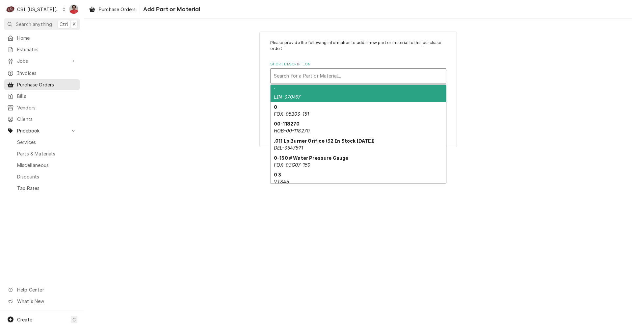
click at [294, 71] on div "Short Description" at bounding box center [358, 76] width 169 height 12
paste input "CK4608160"
type input "CK4608160"
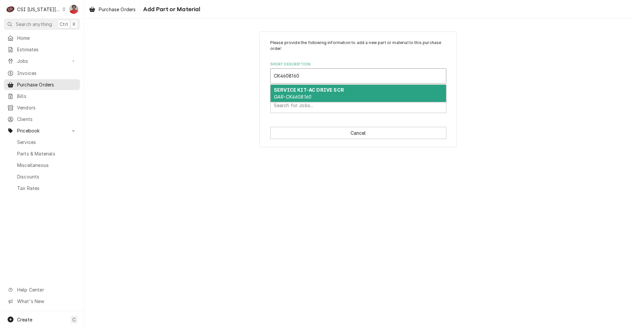
click at [304, 94] on em "GAR-CK4608160" at bounding box center [293, 97] width 38 height 6
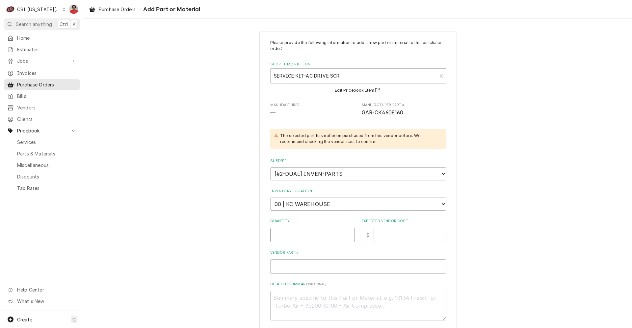
click at [315, 235] on input "Quantity" at bounding box center [312, 235] width 85 height 14
type textarea "x"
type input "1"
click at [401, 239] on input "Expected Vendor Cost" at bounding box center [410, 235] width 72 height 14
type textarea "x"
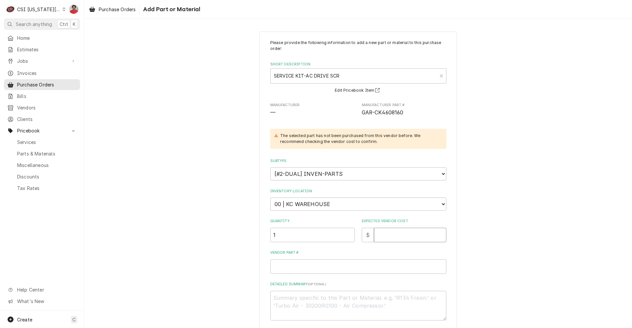
type input "9"
type textarea "x"
type input "96"
type textarea "x"
type input "96.9"
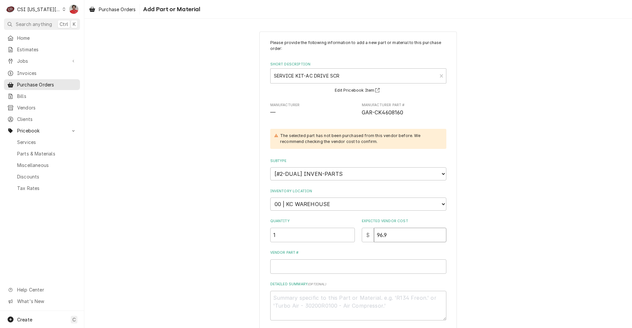
type textarea "x"
type input "96.94"
paste input "CK4608160"
type textarea "x"
type input "CK4608160"
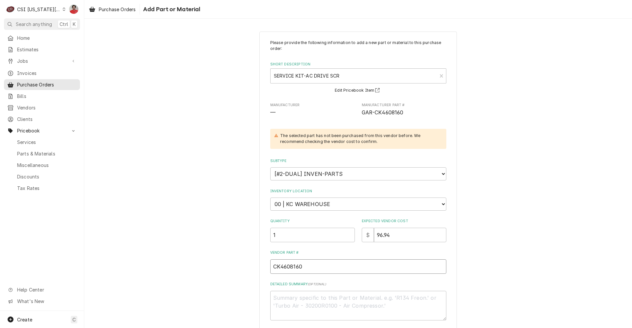
type textarea "x"
type input "CK4608160"
type textarea "x"
type input "GCK4608160"
type textarea "x"
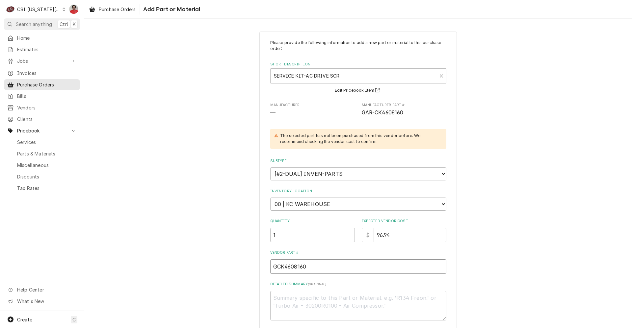
type input "GACK4608160"
type textarea "x"
type input "GARCK4608160"
click at [280, 268] on input "GARCK4608160" at bounding box center [358, 267] width 176 height 14
type textarea "x"
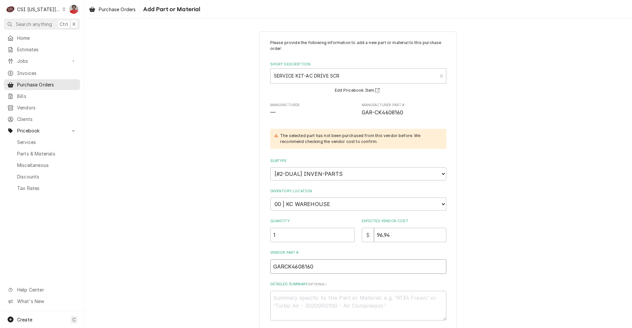
type input "GACK4608160"
type textarea "x"
type input "GCK4608160"
type textarea "x"
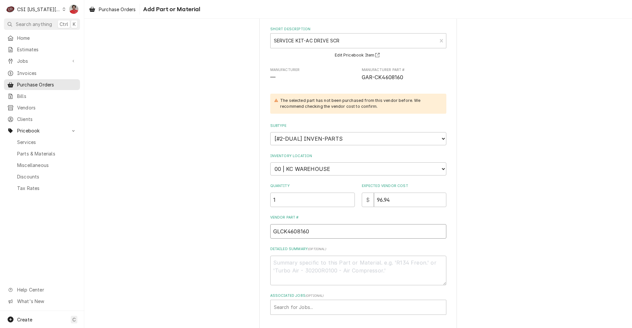
scroll to position [62, 0]
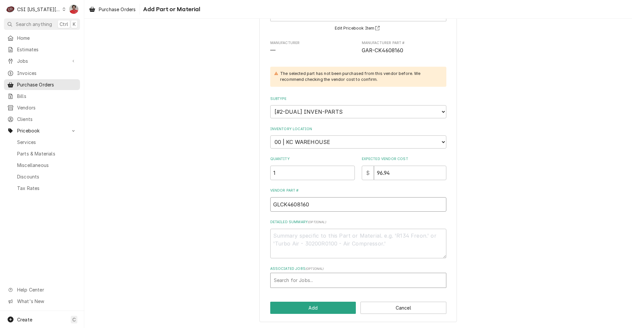
type input "GLCK4608160"
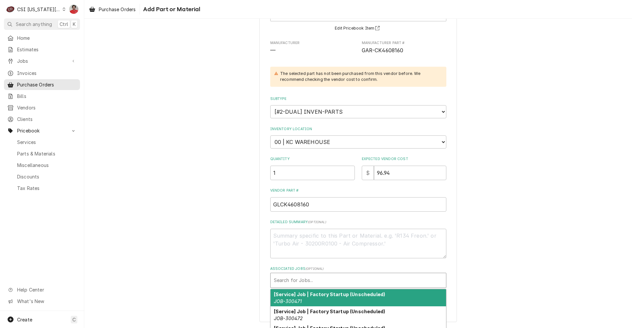
click at [313, 274] on div "Search for Jobs..." at bounding box center [358, 280] width 175 height 14
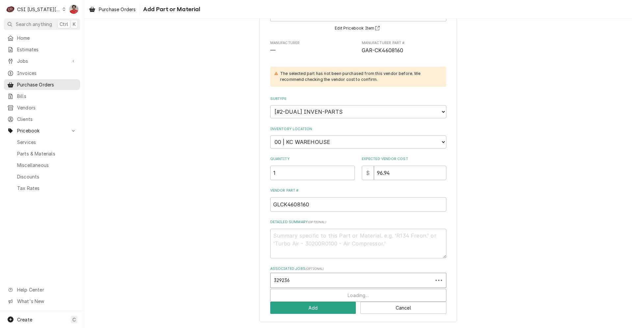
type input "32923"
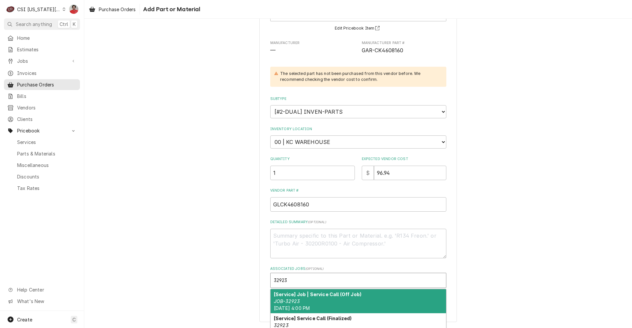
click at [308, 298] on div "[Service] Job | Service Call (Off Job) JOB-32923 Mon, Sep 22nd, 2025 - 4:00 PM" at bounding box center [358, 302] width 175 height 24
type textarea "x"
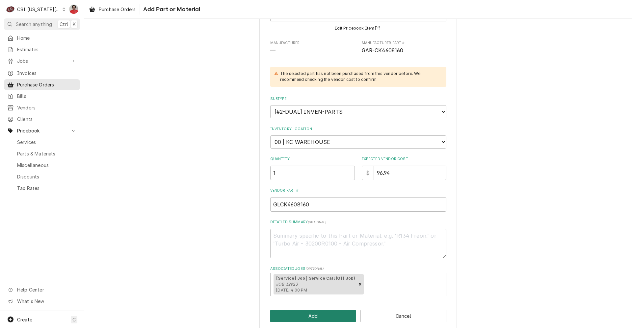
click at [312, 314] on button "Add" at bounding box center [313, 316] width 86 height 12
type textarea "x"
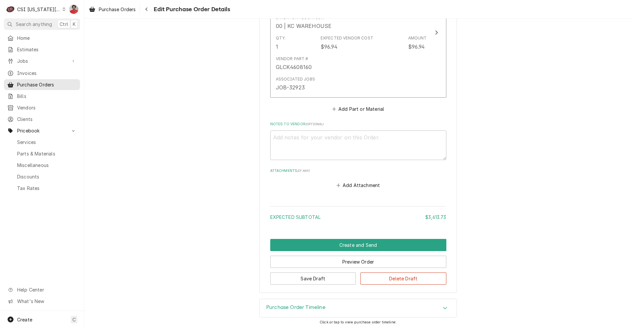
scroll to position [2016, 0]
click at [337, 109] on button "Add Part or Material" at bounding box center [358, 109] width 54 height 9
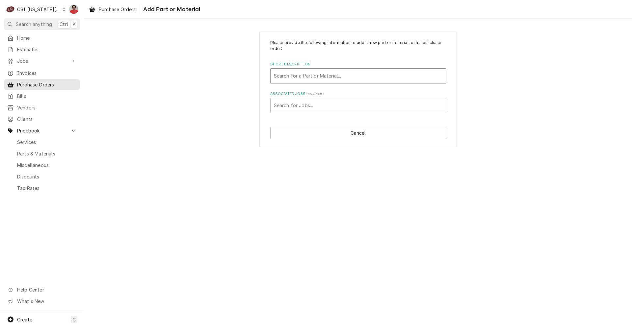
click at [349, 79] on div "Short Description" at bounding box center [358, 76] width 169 height 12
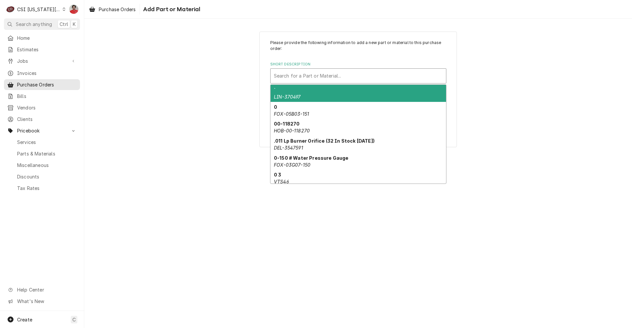
paste input "4609287"
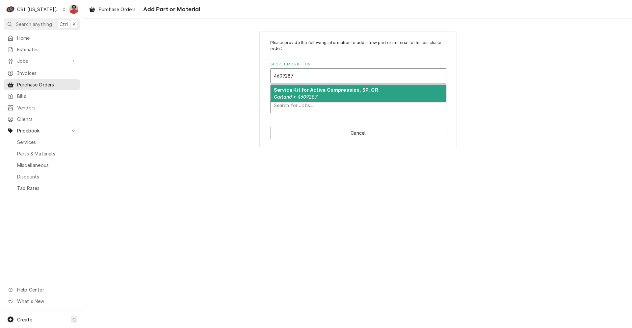
type input "4609287"
click at [334, 100] on div "Associated Jobs" at bounding box center [358, 106] width 169 height 12
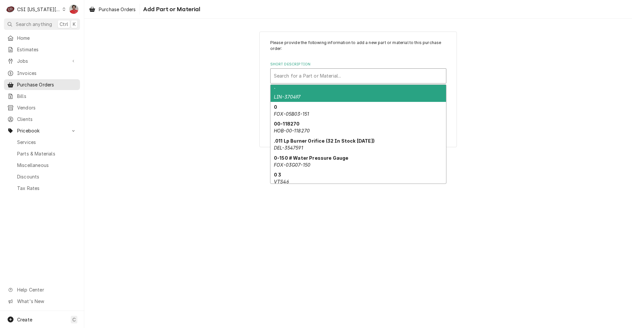
click at [330, 71] on div "Short Description" at bounding box center [358, 76] width 169 height 12
paste input "4609287"
type input "4609287"
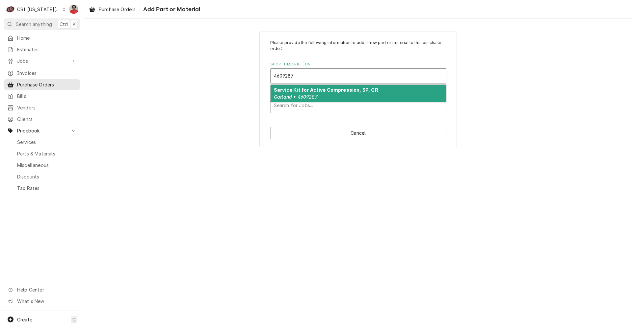
click at [327, 91] on strong "Service Kit for Active Compression, 3P, GR" at bounding box center [326, 90] width 104 height 6
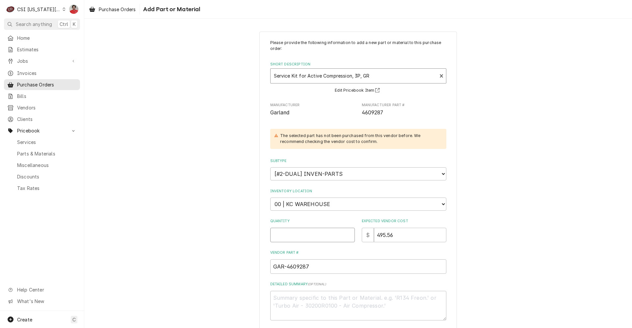
click at [325, 233] on input "Quantity" at bounding box center [312, 235] width 85 height 14
type textarea "x"
type input "1"
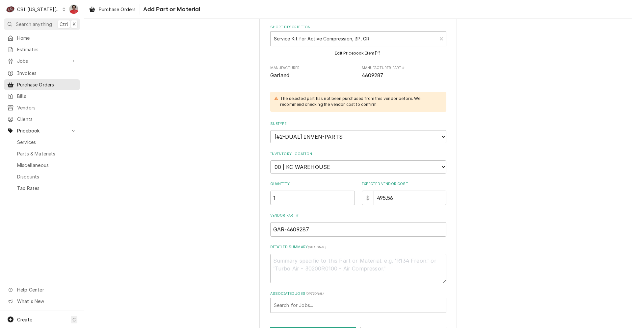
scroll to position [62, 0]
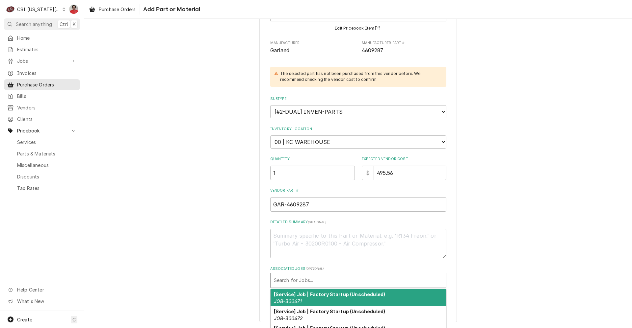
click at [315, 284] on div "Associated Jobs" at bounding box center [358, 281] width 169 height 12
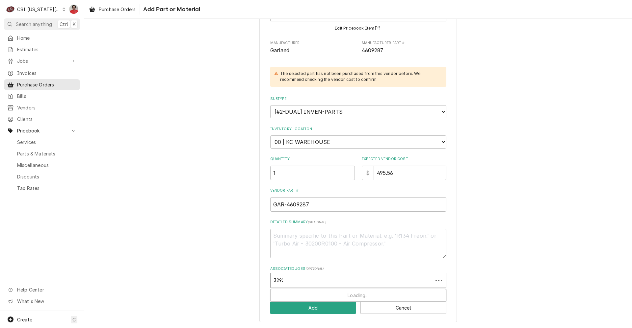
type input "32923"
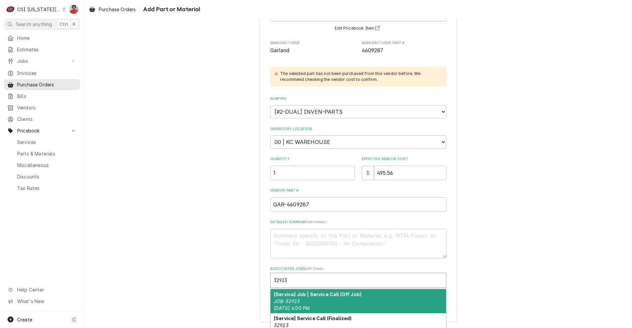
click at [316, 302] on div "[Service] Job | Service Call (Off Job) JOB-32923 Mon, Sep 22nd, 2025 - 4:00 PM" at bounding box center [358, 302] width 175 height 24
type textarea "x"
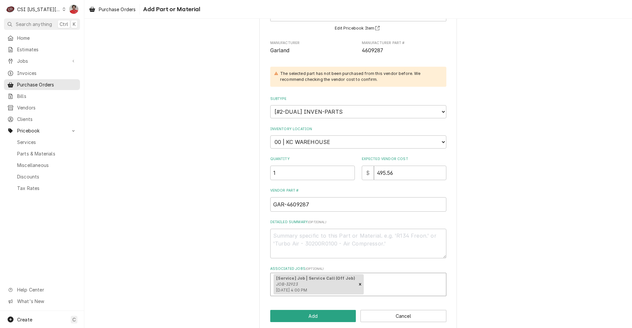
scroll to position [70, 0]
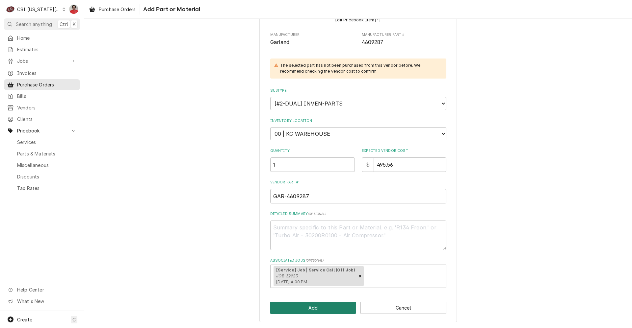
click at [321, 310] on button "Add" at bounding box center [313, 308] width 86 height 12
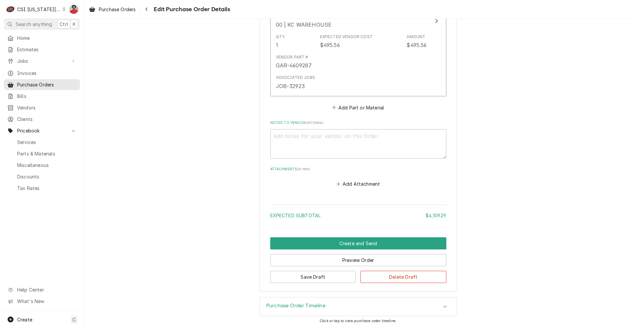
scroll to position [2171, 0]
click at [355, 242] on button "Create and Send" at bounding box center [358, 243] width 176 height 12
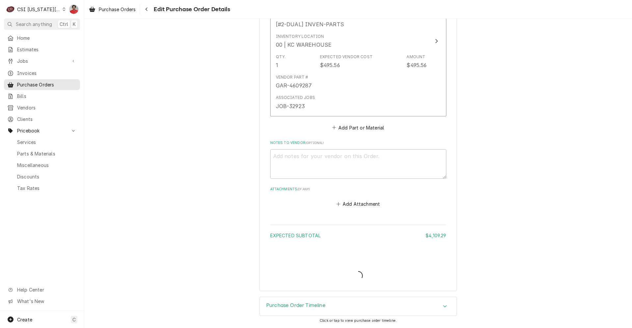
type textarea "x"
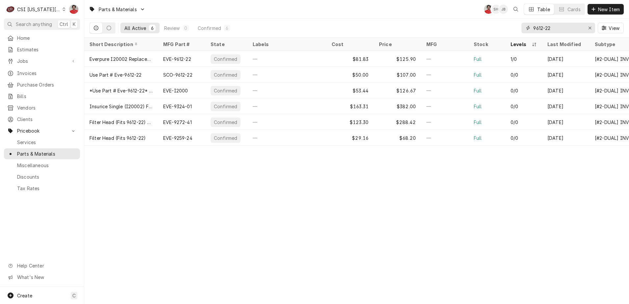
drag, startPoint x: 555, startPoint y: 28, endPoint x: 491, endPoint y: 26, distance: 63.9
click at [495, 28] on div "All Active 6 Review 0 Confirmed 6 9612-22 View" at bounding box center [357, 28] width 534 height 18
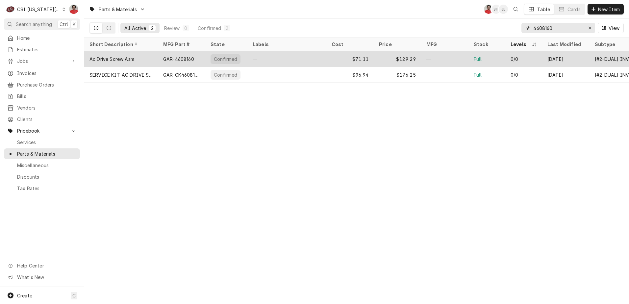
type input "4608160"
click at [260, 64] on div "—" at bounding box center [286, 59] width 79 height 16
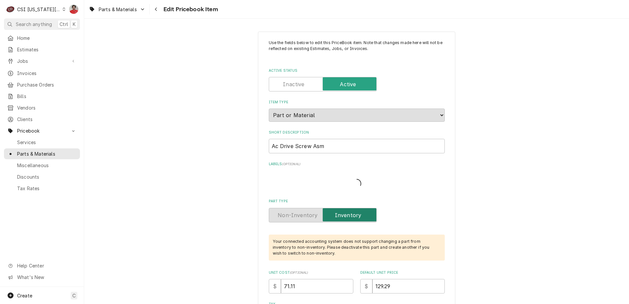
type textarea "x"
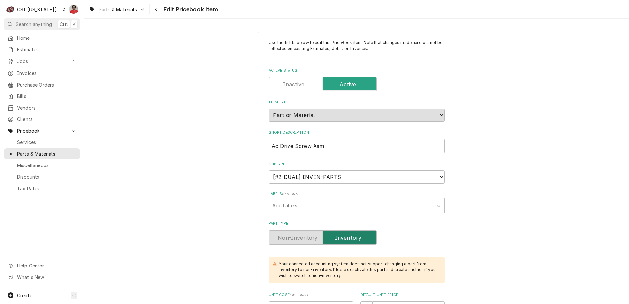
scroll to position [197, 0]
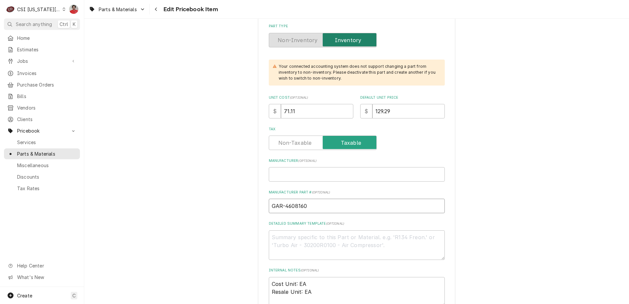
drag, startPoint x: 308, startPoint y: 206, endPoint x: 237, endPoint y: 206, distance: 71.1
click at [295, 205] on input "GAR-4608160" at bounding box center [357, 206] width 176 height 14
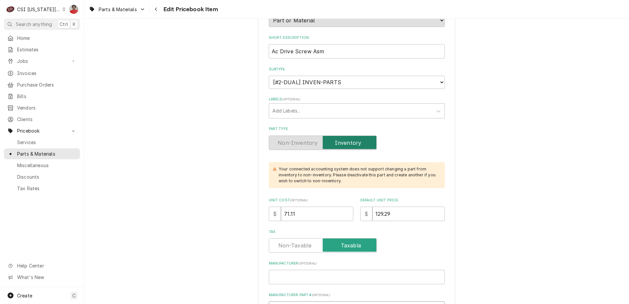
scroll to position [0, 0]
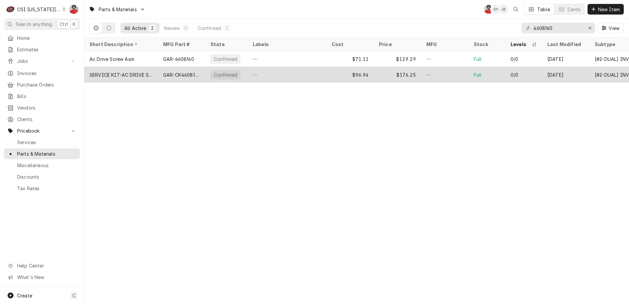
click at [159, 75] on div "GAR-CK4608160" at bounding box center [181, 75] width 47 height 16
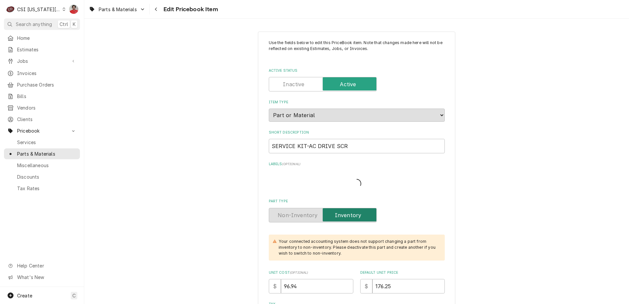
type textarea "x"
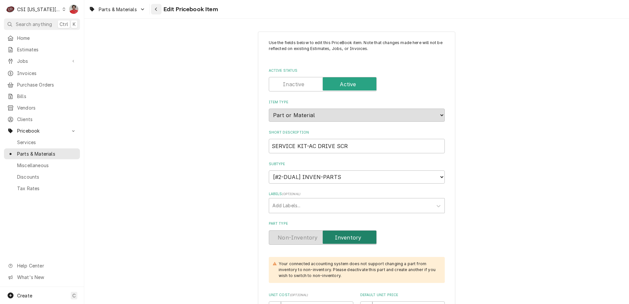
click at [158, 11] on div "Navigate back" at bounding box center [156, 9] width 7 height 7
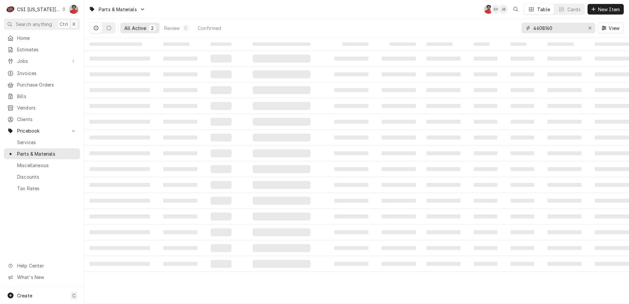
click at [561, 27] on input "4608160" at bounding box center [558, 28] width 49 height 11
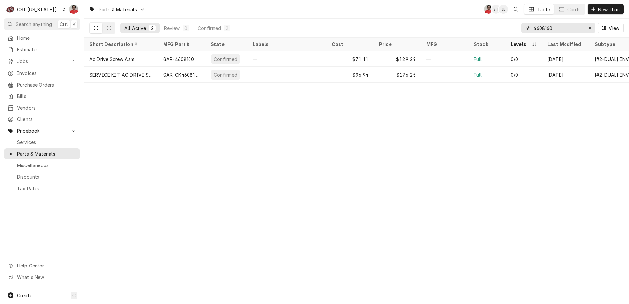
click at [561, 27] on input "4608160" at bounding box center [558, 28] width 49 height 11
type input "C"
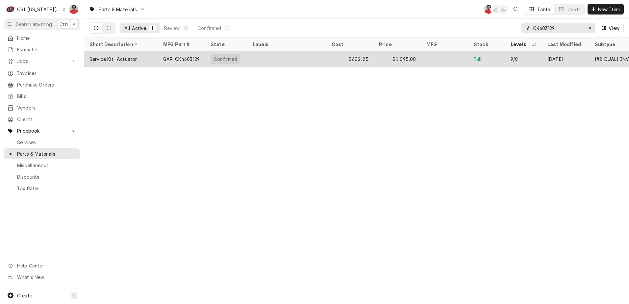
type input "K4603129"
click at [181, 60] on div "GAR-CK4603129" at bounding box center [181, 59] width 37 height 7
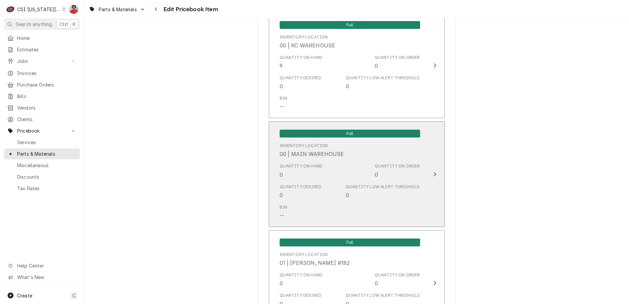
scroll to position [461, 0]
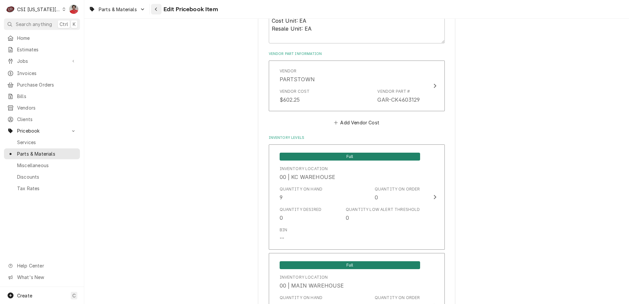
click at [157, 7] on icon "Navigate back" at bounding box center [156, 9] width 3 height 5
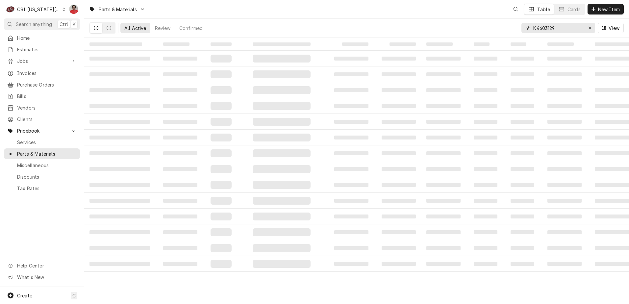
click at [561, 32] on input "K4603129" at bounding box center [558, 28] width 49 height 11
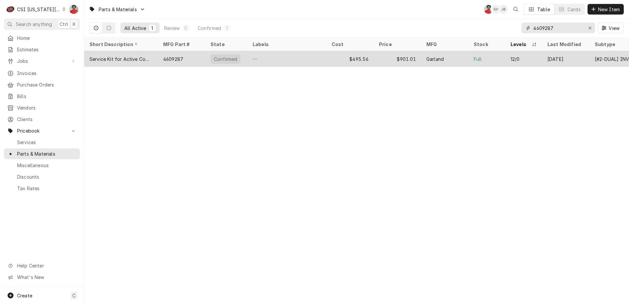
type input "4609287"
click at [264, 59] on div "—" at bounding box center [286, 59] width 79 height 16
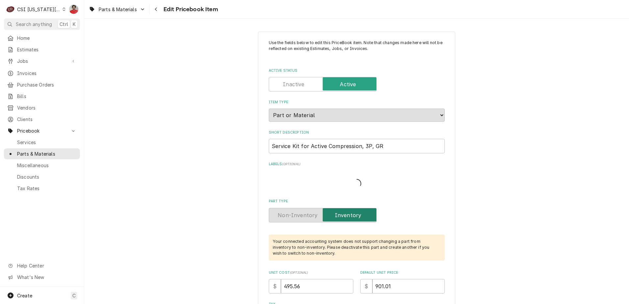
type textarea "x"
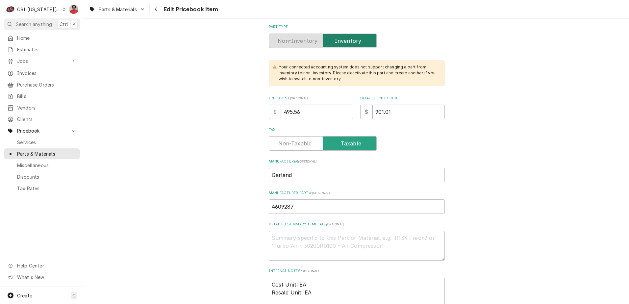
scroll to position [230, 0]
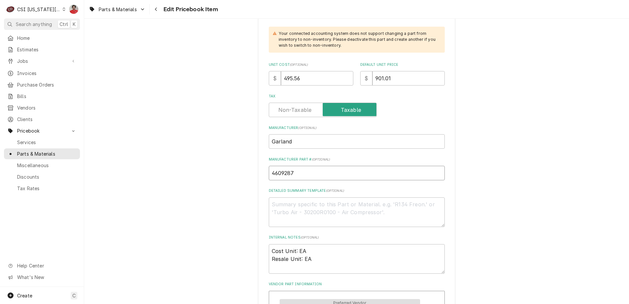
click at [309, 176] on input "4609287" at bounding box center [357, 173] width 176 height 14
click at [43, 59] on span "Jobs" at bounding box center [42, 61] width 50 height 7
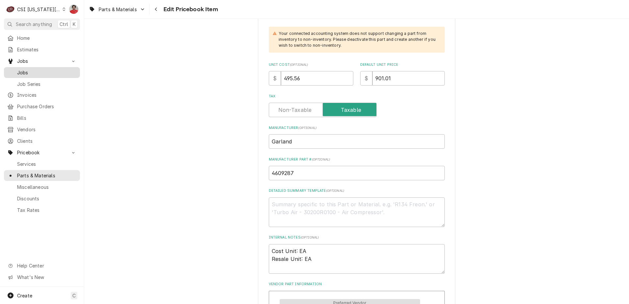
click at [42, 70] on span "Jobs" at bounding box center [47, 72] width 60 height 7
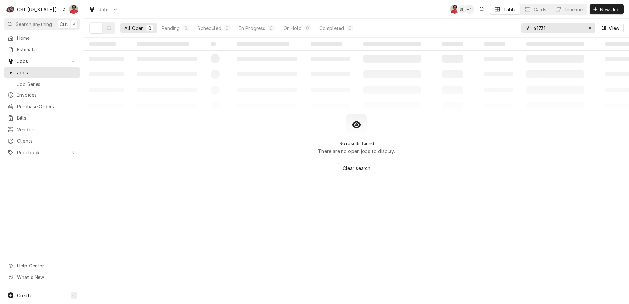
click at [545, 31] on input "41731" at bounding box center [558, 28] width 49 height 11
type input "3"
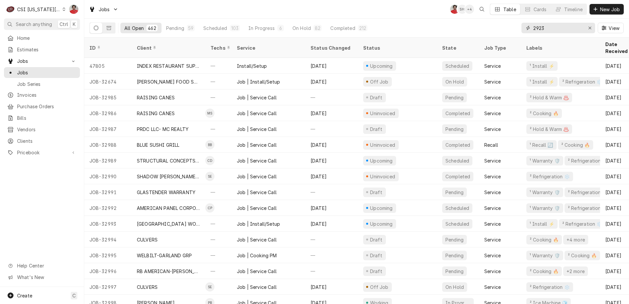
type input "2923"
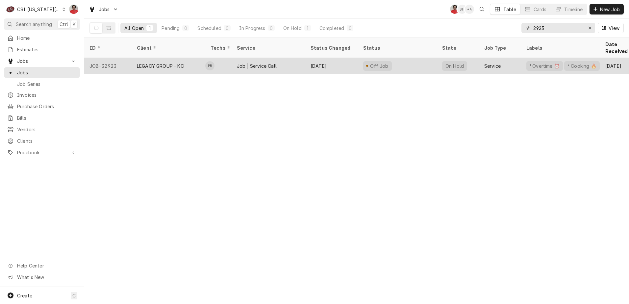
click at [280, 63] on div "Job | Service Call" at bounding box center [269, 66] width 74 height 16
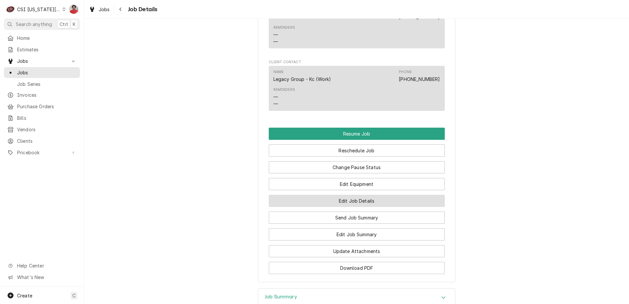
scroll to position [790, 0]
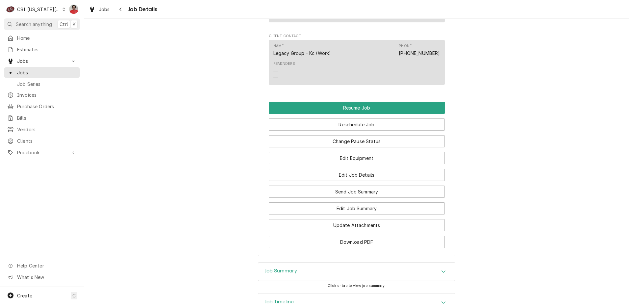
click at [315, 147] on div "Edit Equipment" at bounding box center [357, 155] width 176 height 17
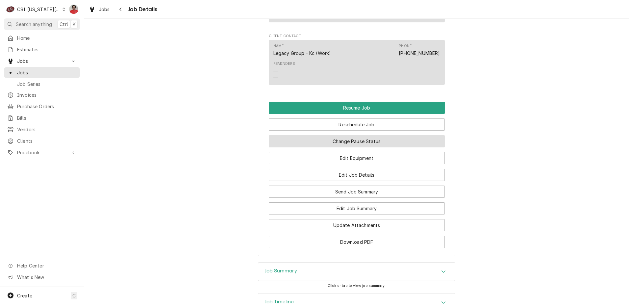
click at [314, 135] on button "Change Pause Status" at bounding box center [357, 141] width 176 height 12
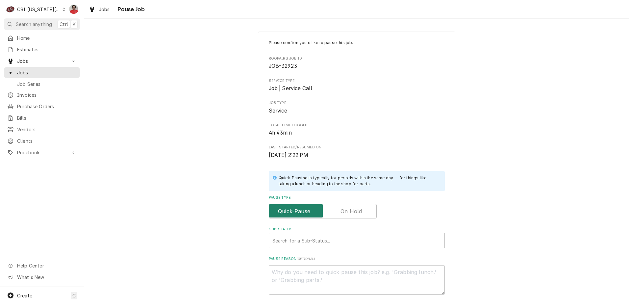
click at [333, 209] on input "Pause Type" at bounding box center [323, 211] width 102 height 14
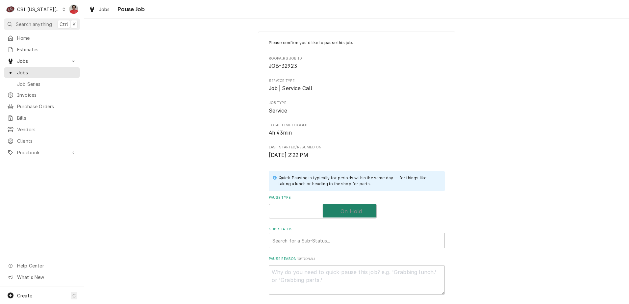
checkbox input "true"
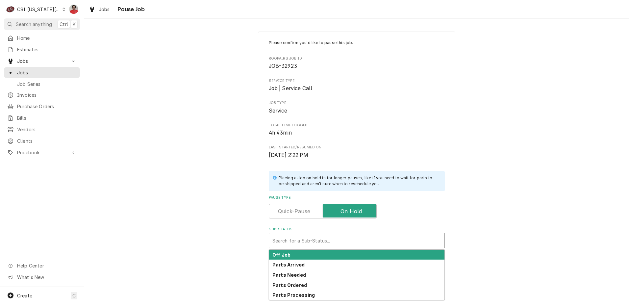
click at [322, 238] on div "Sub-Status" at bounding box center [357, 241] width 169 height 12
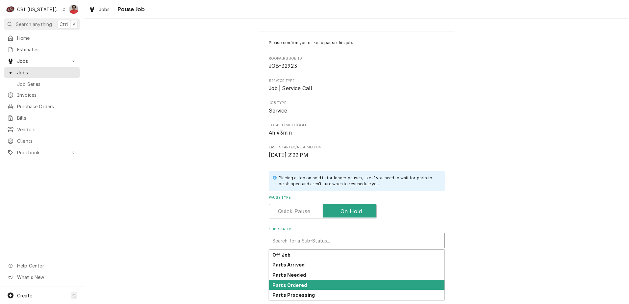
click at [319, 285] on div "Parts Ordered" at bounding box center [356, 285] width 175 height 10
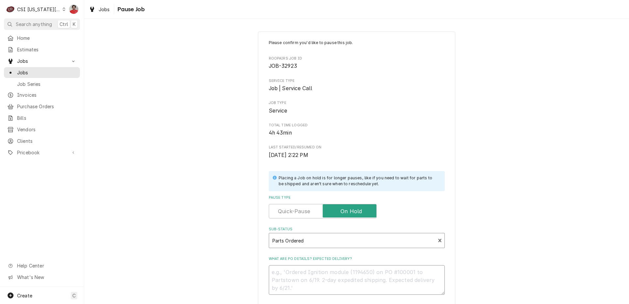
click at [319, 270] on textarea "What are PO details? Expected delivery?" at bounding box center [357, 280] width 176 height 30
type textarea "x"
type textarea "O"
type textarea "x"
type textarea "Or"
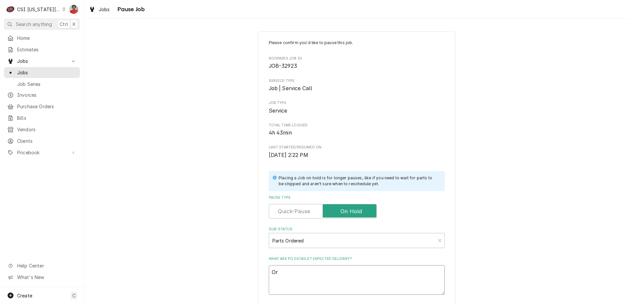
type textarea "x"
type textarea "Ord"
type textarea "x"
type textarea "Orde"
type textarea "x"
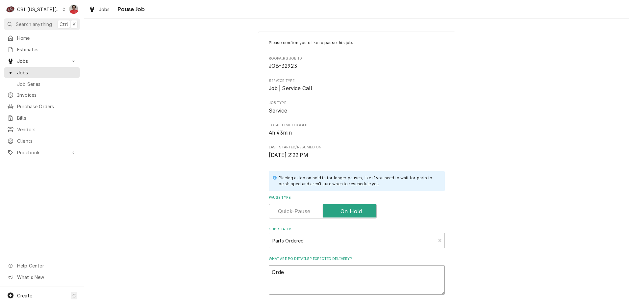
type textarea "Order"
type textarea "x"
type textarea "Orderi"
type textarea "x"
type textarea "Orderin"
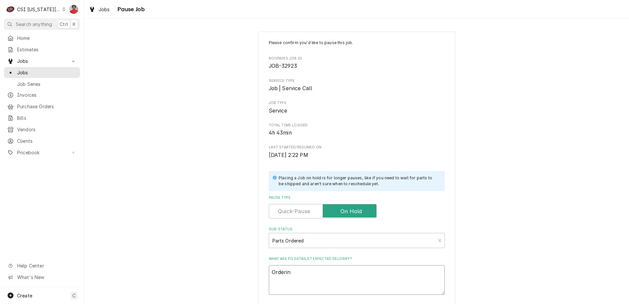
type textarea "x"
type textarea "Ordering"
type textarea "x"
type textarea "Ordering"
type textarea "x"
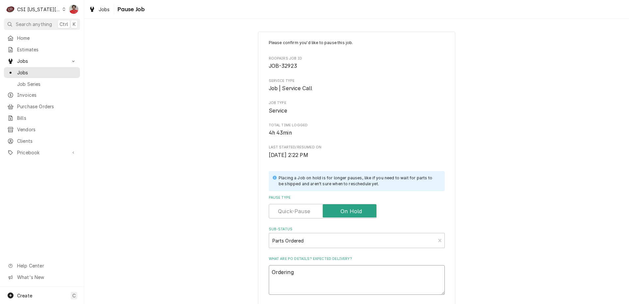
type textarea "Ordering G"
type textarea "x"
type textarea "Ordering GA"
type textarea "x"
type textarea "Ordering GAR"
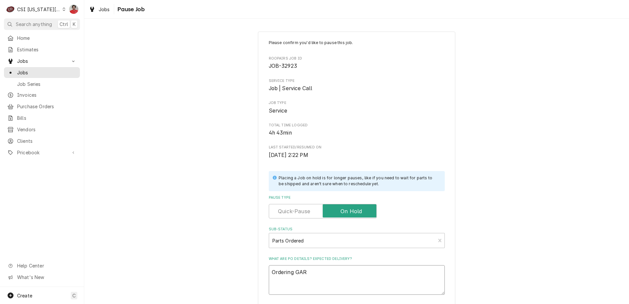
type textarea "x"
type textarea "Ordering GAR-"
type textarea "x"
type textarea "Ordering GAR-C"
type textarea "x"
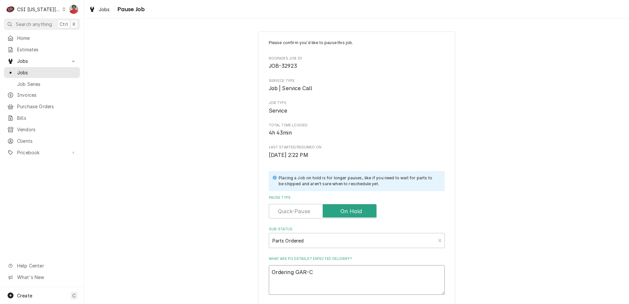
type textarea "Ordering GAR-CK"
type textarea "x"
type textarea "Ordering GAR-CK4"
type textarea "x"
type textarea "Ordering GAR-CK46"
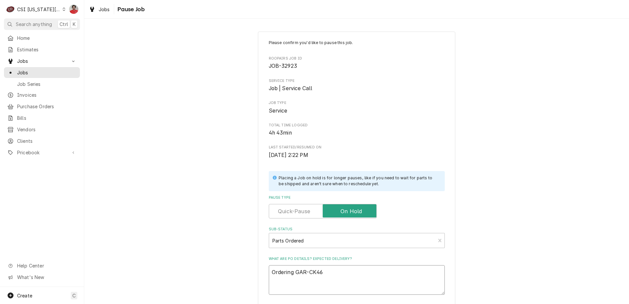
type textarea "x"
type textarea "Ordering GAR-CK460"
type textarea "x"
type textarea "Ordering GAR-CK4608"
type textarea "x"
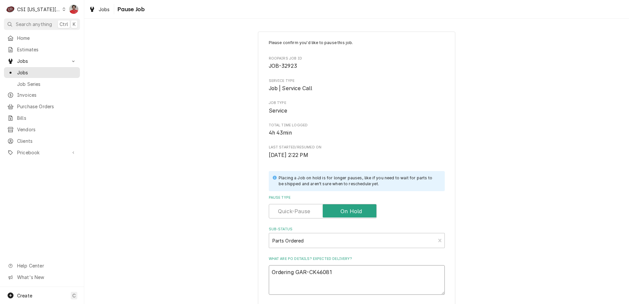
type textarea "Ordering GAR-CK460816"
type textarea "x"
type textarea "Ordering GAR-CK4608160"
type textarea "x"
type textarea "Ordering GAR-CK4608160"
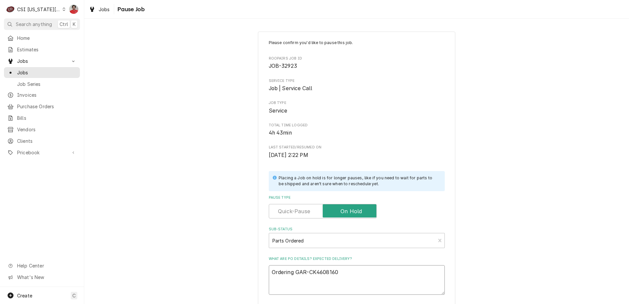
type textarea "x"
type textarea "Ordering GAR-CK4608160 a"
type textarea "x"
type textarea "Ordering GAR-CK4608160 an"
type textarea "x"
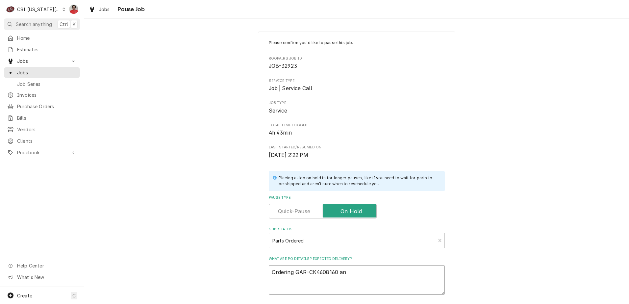
type textarea "Ordering GAR-CK4608160 and"
type textarea "x"
type textarea "Ordering GAR-CK4608160 and"
type textarea "x"
type textarea "Ordering GAR-CK4608160 and G"
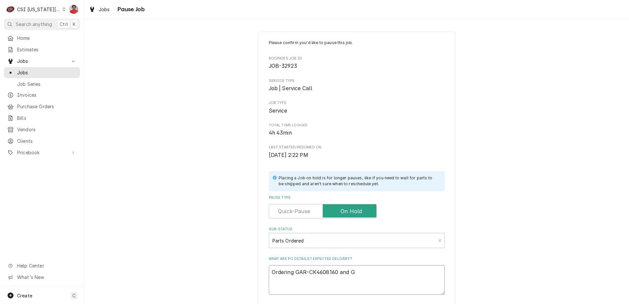
type textarea "x"
type textarea "Ordering GAR-CK4608160 and GA"
type textarea "x"
type textarea "Ordering GAR-CK4608160 and GAR"
type textarea "x"
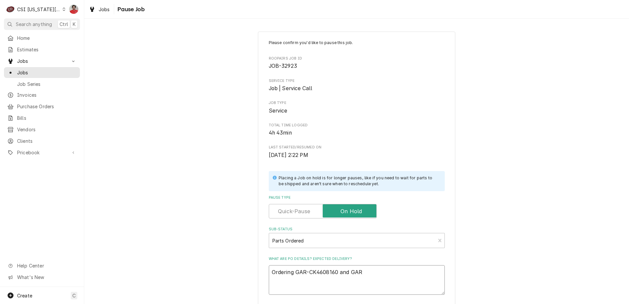
type textarea "Ordering GAR-CK4608160 and GAR-"
type textarea "x"
type textarea "Ordering GAR-CK4608160 and GAR-4"
type textarea "x"
type textarea "Ordering GAR-CK4608160 and GAR-46"
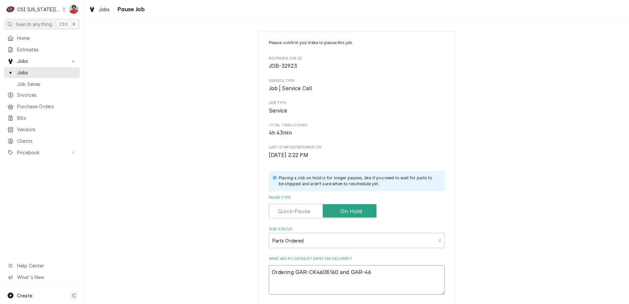
type textarea "x"
type textarea "Ordering GAR-CK4608160 and GAR-460"
type textarea "x"
type textarea "Ordering GAR-CK4608160 and GAR-4609"
type textarea "x"
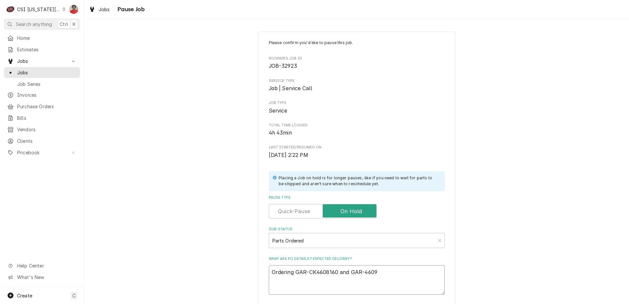
type textarea "Ordering GAR-CK4608160 and GAR-46092"
type textarea "x"
type textarea "Ordering GAR-CK4608160 and GAR-460928"
type textarea "x"
type textarea "Ordering GAR-CK4608160 and GAR-4609287"
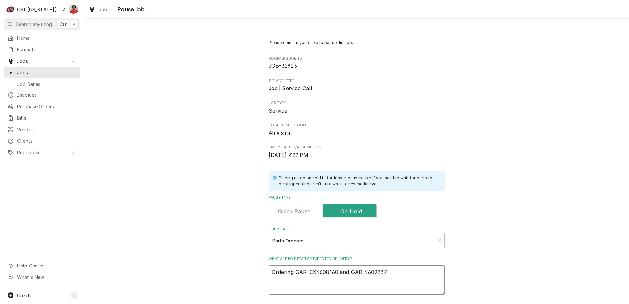
type textarea "x"
type textarea "Ordering GAR-CK4608160 and GAR-4609287"
type textarea "x"
type textarea "Ordering GAR-CK4608160 and GAR-4609287 t"
type textarea "x"
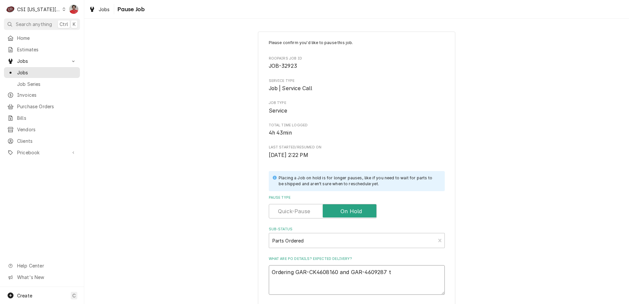
type textarea "Ordering GAR-CK4608160 and GAR-4609287 to"
type textarea "x"
type textarea "Ordering GAR-CK4608160 and GAR-4609287 t"
type textarea "x"
type textarea "Ordering GAR-CK4608160 and GAR-4609287"
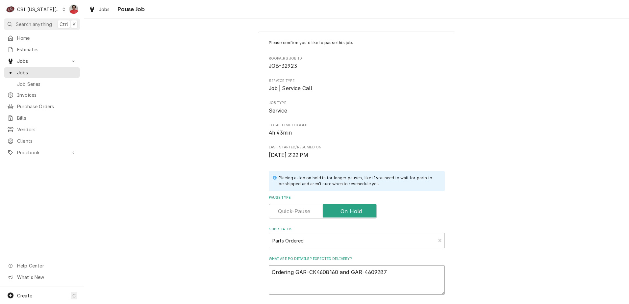
type textarea "x"
type textarea "Ordering GAR-CK4608160 and GAR-4609287 f"
type textarea "x"
type textarea "Ordering GAR-CK4608160 and GAR-4609287 fr"
type textarea "x"
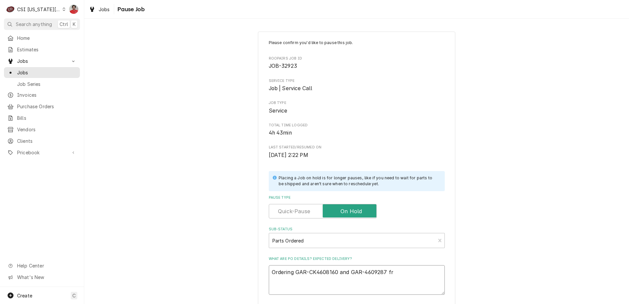
type textarea "Ordering GAR-CK4608160 and GAR-4609287 fro"
type textarea "x"
type textarea "Ordering GAR-CK4608160 and GAR-4609287 from"
type textarea "x"
type textarea "Ordering GAR-CK4608160 and GAR-4609287 from"
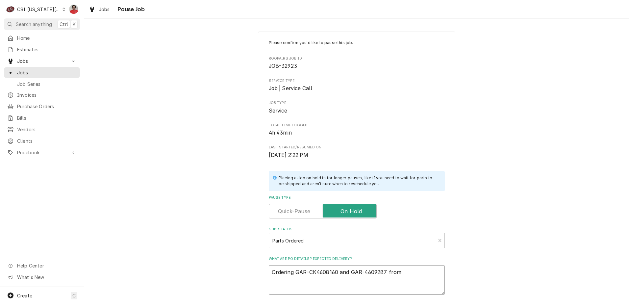
type textarea "x"
type textarea "Ordering GAR-CK4608160 and GAR-4609287 from P"
type textarea "x"
type textarea "Ordering GAR-CK4608160 and GAR-4609287 from Pa"
type textarea "x"
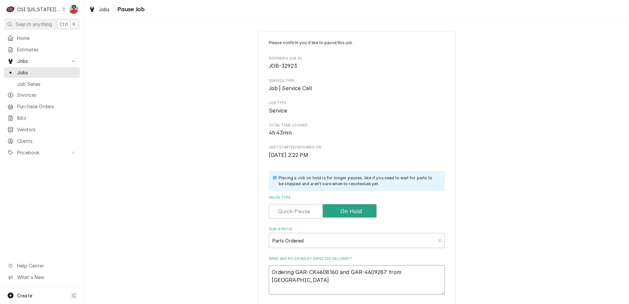
type textarea "Ordering GAR-CK4608160 and GAR-4609287 from Par"
type textarea "x"
type textarea "Ordering GAR-CK4608160 and GAR-4609287 from Part"
type textarea "x"
type textarea "Ordering GAR-CK4608160 and GAR-4609287 from Parts"
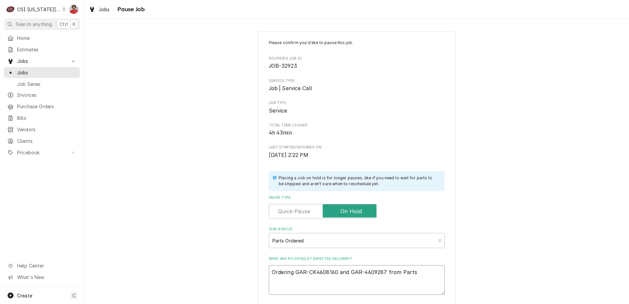
type textarea "x"
type textarea "Ordering GAR-CK4608160 and GAR-4609287 from Partst"
type textarea "x"
type textarea "Ordering GAR-CK4608160 and GAR-4609287 from Partsto"
type textarea "x"
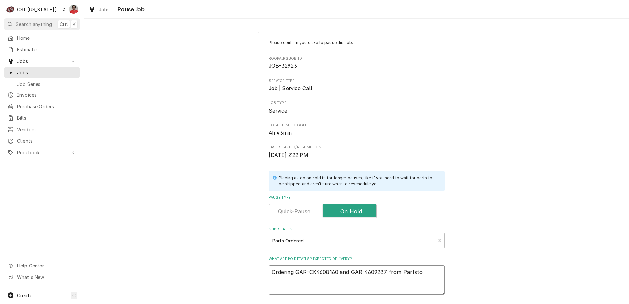
type textarea "Ordering GAR-CK4608160 and GAR-4609287 from Partstow"
type textarea "x"
type textarea "Ordering GAR-CK4608160 and GAR-4609287 from Partstown"
type textarea "x"
type textarea "Ordering GAR-CK4608160 and GAR-4609287 from Partstown,"
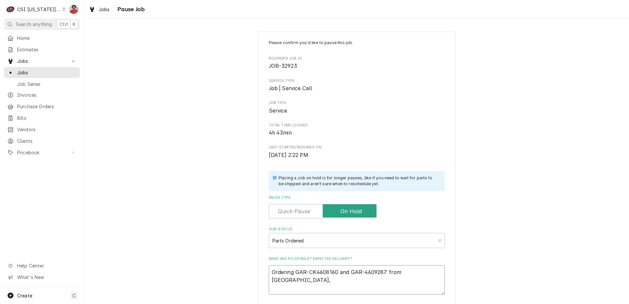
type textarea "x"
type textarea "Ordering GAR-CK4608160 and GAR-4609287 from Partstown,"
type textarea "x"
type textarea "Ordering GAR-CK4608160 and GAR-4609287 from Partstown, G"
type textarea "x"
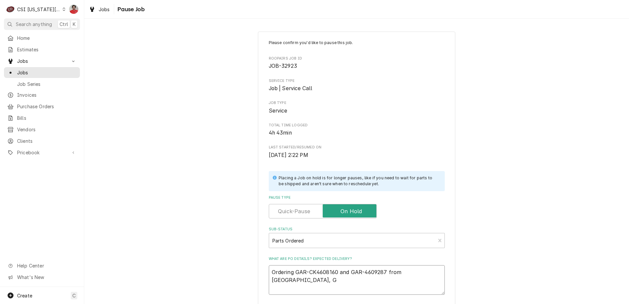
type textarea "Ordering GAR-CK4608160 and GAR-4609287 from Partstown, GA"
type textarea "x"
type textarea "Ordering GAR-CK4608160 and GAR-4609287 from Partstown, GAR"
type textarea "x"
type textarea "Ordering GAR-CK4608160 and GAR-4609287 from Partstown, GAR-"
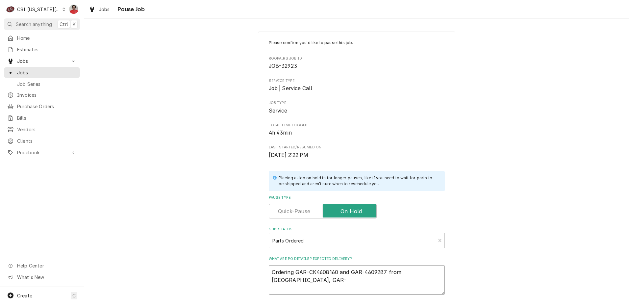
type textarea "x"
type textarea "Ordering GAR-CK4608160 and GAR-4609287 from Partstown, GAR-C"
type textarea "x"
type textarea "Ordering GAR-CK4608160 and GAR-4609287 from Partstown, GAR-CK"
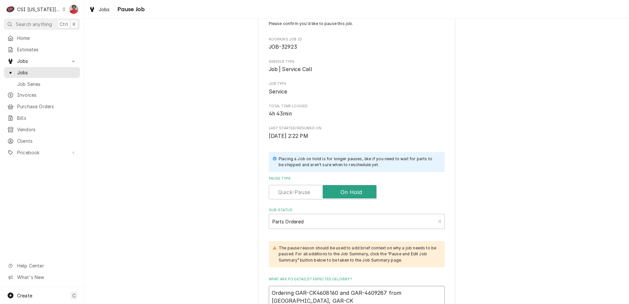
type textarea "x"
type textarea "Ordering GAR-CK4608160 and GAR-4609287 from Partstown, GAR-CK4"
type textarea "x"
type textarea "Ordering GAR-CK4608160 and GAR-4609287 from Partstown, GAR-CK46"
type textarea "x"
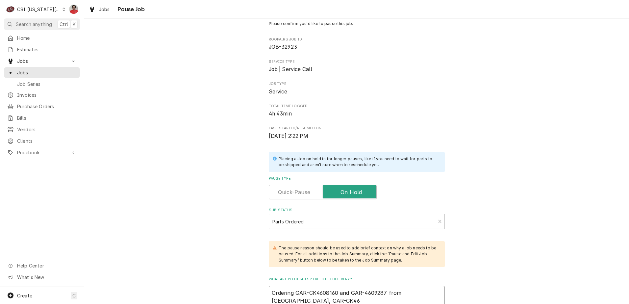
type textarea "Ordering GAR-CK4608160 and GAR-4609287 from Partstown, GAR-CK460"
type textarea "x"
type textarea "Ordering GAR-CK4608160 and GAR-4609287 from Partstown, GAR-CK4603"
type textarea "x"
type textarea "Ordering GAR-CK4608160 and GAR-4609287 from Partstown, GAR-CK46031"
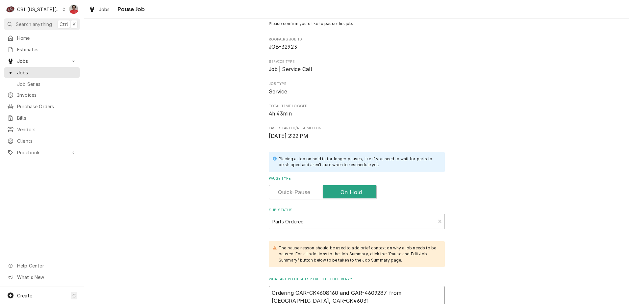
type textarea "x"
type textarea "Ordering GAR-CK4608160 and GAR-4609287 from Partstown, GAR-CK460312"
type textarea "x"
type textarea "Ordering GAR-CK4608160 and GAR-4609287 from Partstown, GAR-CK4603129"
type textarea "x"
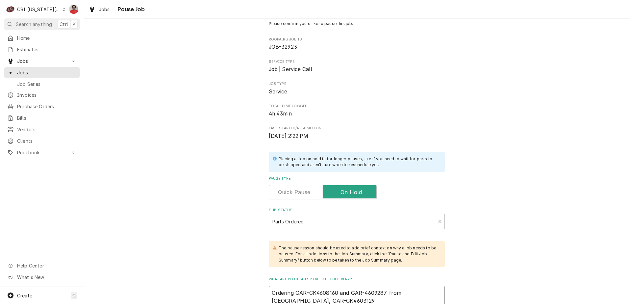
type textarea "Ordering GAR-CK4608160 and GAR-4609287 from Partstown, GAR-CK4603129"
type textarea "x"
type textarea "Ordering GAR-CK4608160 and GAR-4609287 from Partstown, GAR-CK4603129 s"
type textarea "x"
type textarea "Ordering GAR-CK4608160 and GAR-4609287 from Partstown, GAR-CK4603129 sh"
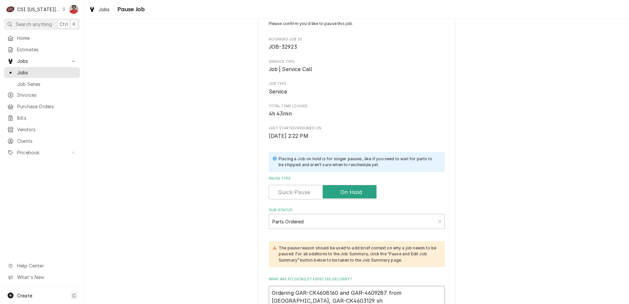
type textarea "x"
type textarea "Ordering GAR-CK4608160 and GAR-4609287 from Partstown, GAR-CK4603129 sho"
type textarea "x"
type textarea "Ordering GAR-CK4608160 and GAR-4609287 from Partstown, GAR-CK4603129 shou"
type textarea "x"
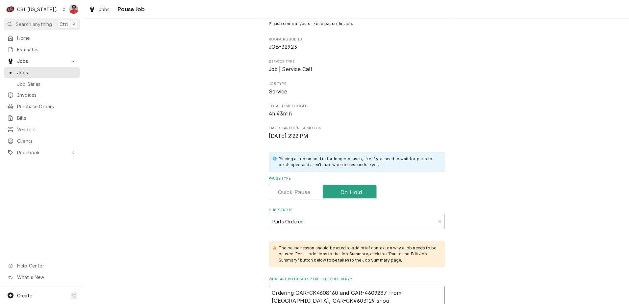
type textarea "Ordering GAR-CK4608160 and GAR-4609287 from Partstown, GAR-CK4603129 shoul"
type textarea "x"
type textarea "Ordering GAR-CK4608160 and GAR-4609287 from Partstown, GAR-CK4603129 should"
type textarea "x"
type textarea "Ordering GAR-CK4608160 and GAR-4609287 from Partstown, GAR-CK4603129 should"
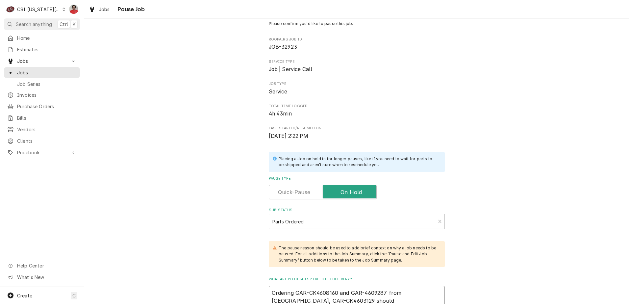
type textarea "x"
type textarea "Ordering GAR-CK4608160 and GAR-4609287 from Partstown, GAR-CK4603129 should b"
type textarea "x"
type textarea "Ordering GAR-CK4608160 and GAR-4609287 from Partstown, GAR-CK4603129 should be"
type textarea "x"
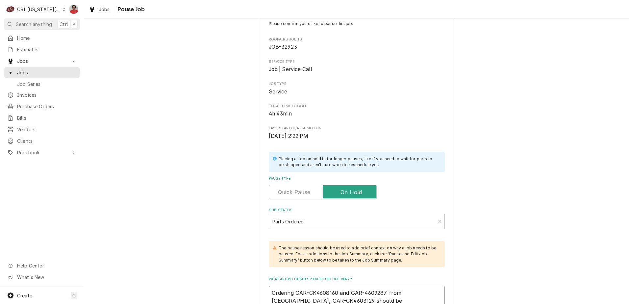
type textarea "Ordering GAR-CK4608160 and GAR-4609287 from Partstown, GAR-CK4603129 should be"
type textarea "x"
type textarea "Ordering GAR-CK4608160 and GAR-4609287 from Partstown, GAR-CK4603129 should be a"
type textarea "x"
type textarea "Ordering GAR-CK4608160 and GAR-4609287 from Partstown, GAR-CK4603129 should be …"
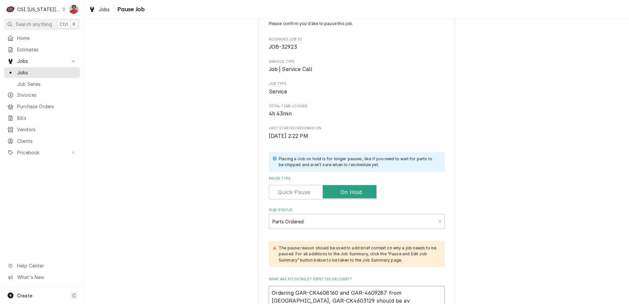
type textarea "x"
type textarea "Ordering GAR-CK4608160 and GAR-4609287 from Partstown, GAR-CK4603129 should be …"
type textarea "x"
type textarea "Ordering GAR-CK4608160 and GAR-4609287 from Partstown, GAR-CK4603129 should be …"
type textarea "x"
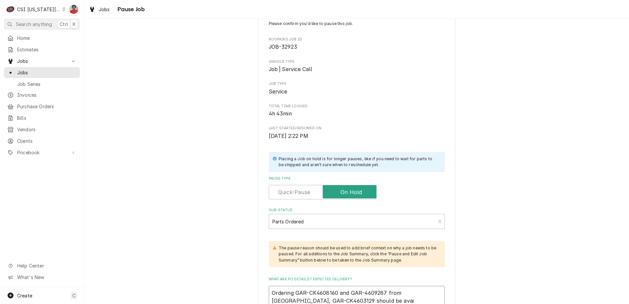
type textarea "Ordering GAR-CK4608160 and GAR-4609287 from Partstown, GAR-CK4603129 should be …"
type textarea "x"
type textarea "Ordering GAR-CK4608160 and GAR-4609287 from Partstown, GAR-CK4603129 should be …"
type textarea "x"
type textarea "Ordering GAR-CK4608160 and GAR-4609287 from Partstown, GAR-CK4603129 should be …"
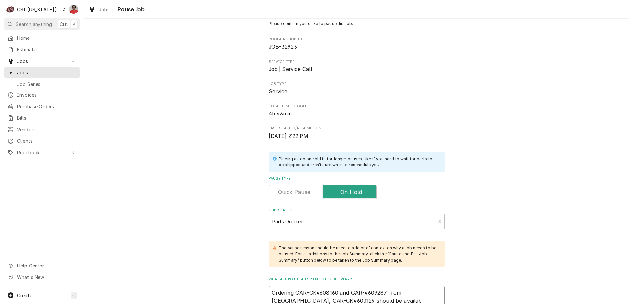
type textarea "x"
type textarea "Ordering GAR-CK4608160 and GAR-4609287 from Partstown, GAR-CK4603129 should be …"
type textarea "x"
type textarea "Ordering GAR-CK4608160 and GAR-4609287 from Partstown, GAR-CK4603129 should be …"
type textarea "x"
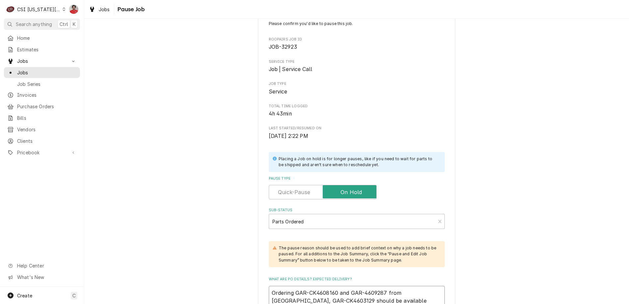
type textarea "Ordering GAR-CK4608160 and GAR-4609287 from Partstown, GAR-CK4603129 should be …"
type textarea "x"
type textarea "Ordering GAR-CK4608160 and GAR-4609287 from Partstown, GAR-CK4603129 should be …"
type textarea "x"
type textarea "Ordering GAR-CK4608160 and GAR-4609287 from Partstown, GAR-CK4603129 should be …"
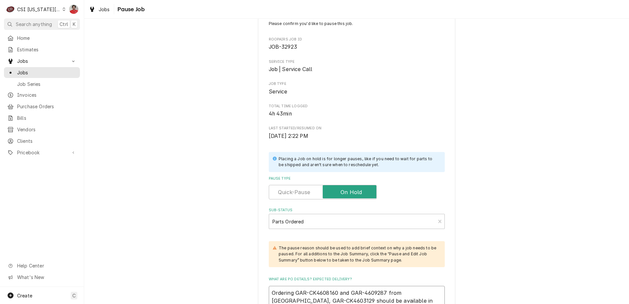
type textarea "x"
type textarea "Ordering GAR-CK4608160 and GAR-4609287 from Partstown, GAR-CK4603129 should be …"
type textarea "x"
type textarea "Ordering GAR-CK4608160 and GAR-4609287 from Partstown, GAR-CK4603129 should be …"
type textarea "x"
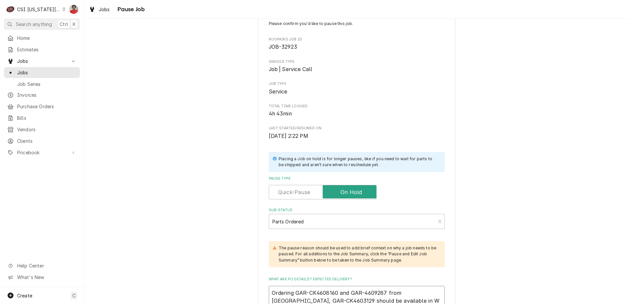
type textarea "Ordering GAR-CK4608160 and GAR-4609287 from Partstown, GAR-CK4603129 should be …"
type textarea "x"
type textarea "Ordering GAR-CK4608160 and GAR-4609287 from Partstown, GAR-CK4603129 should be …"
type textarea "x"
type textarea "Ordering GAR-CK4608160 and GAR-4609287 from Partstown, GAR-CK4603129 should be …"
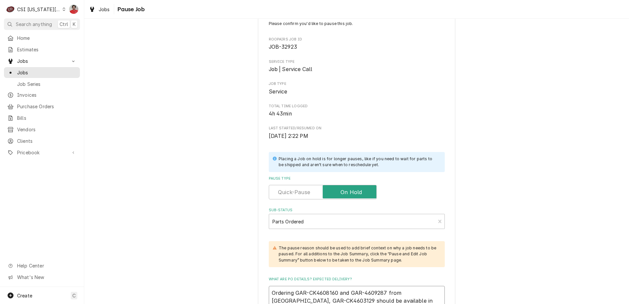
type textarea "x"
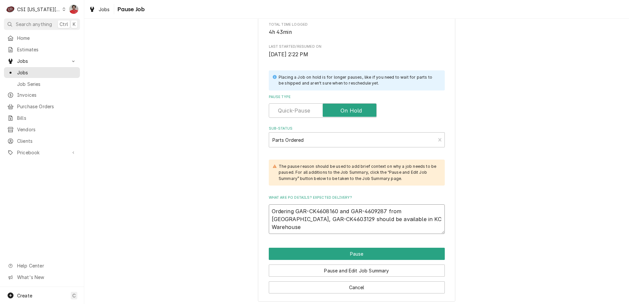
scroll to position [104, 0]
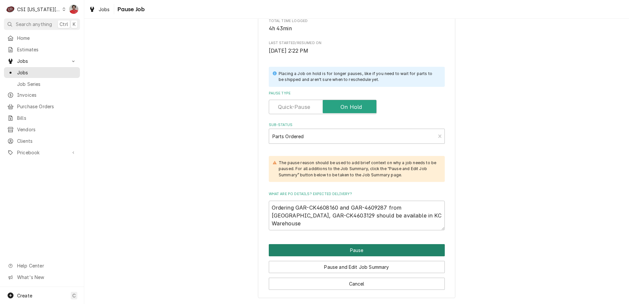
click at [323, 249] on button "Pause" at bounding box center [357, 250] width 176 height 12
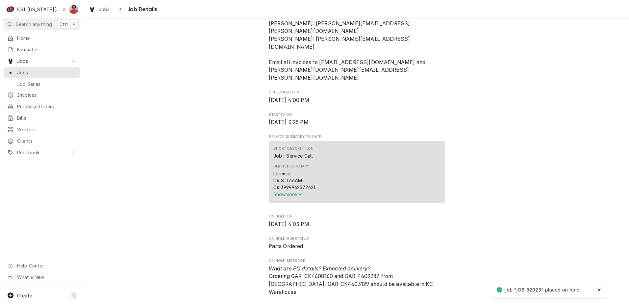
scroll to position [263, 0]
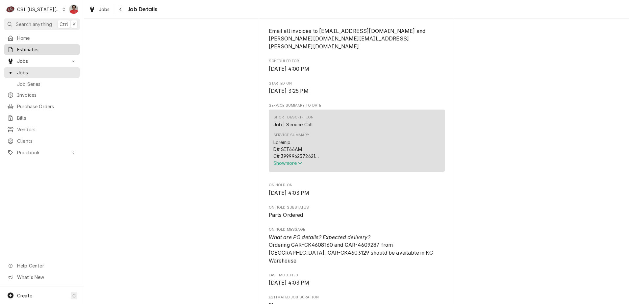
drag, startPoint x: 0, startPoint y: 50, endPoint x: 5, endPoint y: 51, distance: 4.7
click at [2, 53] on div "Home Estimates Jobs Jobs Job Series Invoices Purchase Orders Bills Vendors Clie…" at bounding box center [42, 96] width 84 height 126
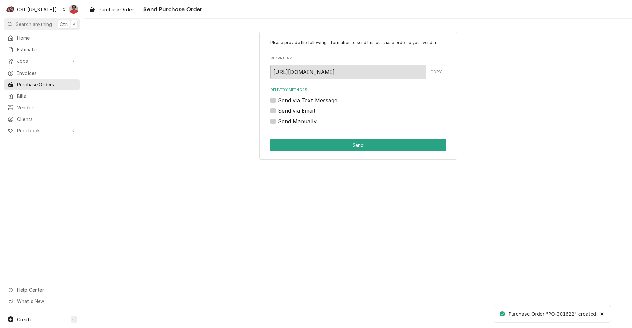
click at [282, 111] on label "Send via Email" at bounding box center [296, 111] width 37 height 8
click at [282, 111] on input "Send via Email" at bounding box center [366, 114] width 176 height 14
checkbox input "true"
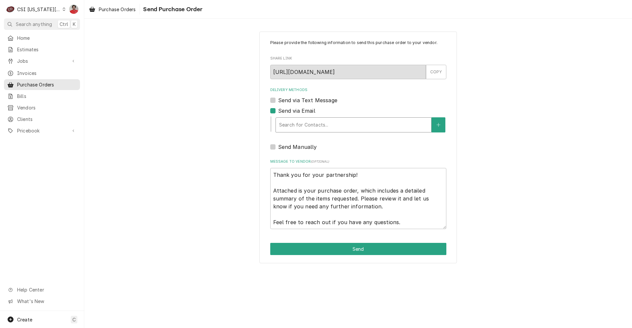
click at [307, 127] on div "Delivery Methods" at bounding box center [353, 125] width 149 height 12
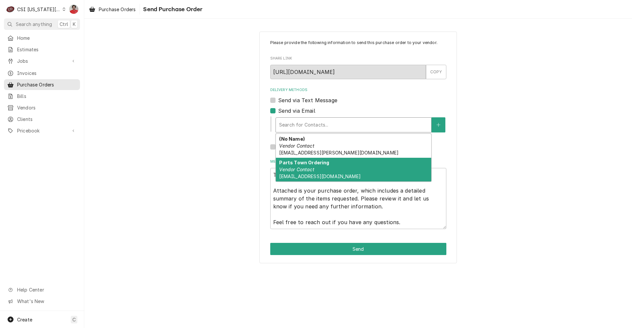
click at [316, 168] on div "Parts Town Ordering Vendor Contact platinum@partstown.com" at bounding box center [353, 170] width 155 height 24
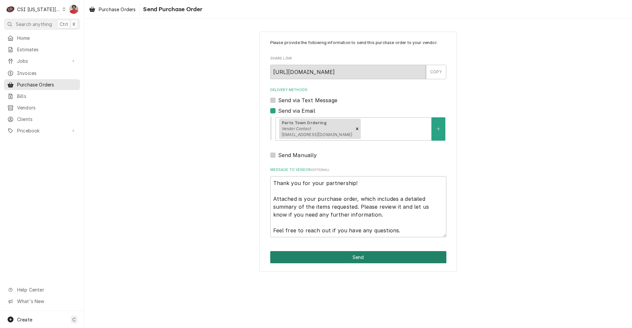
click at [355, 256] on button "Send" at bounding box center [358, 257] width 176 height 12
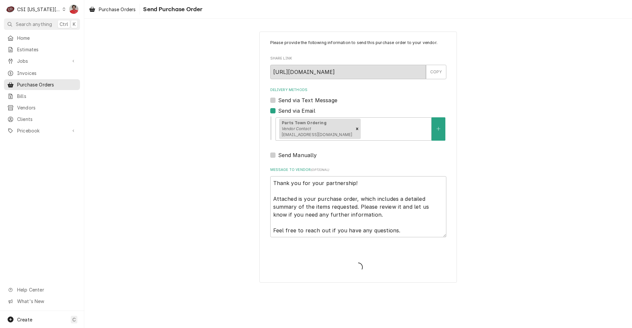
type textarea "x"
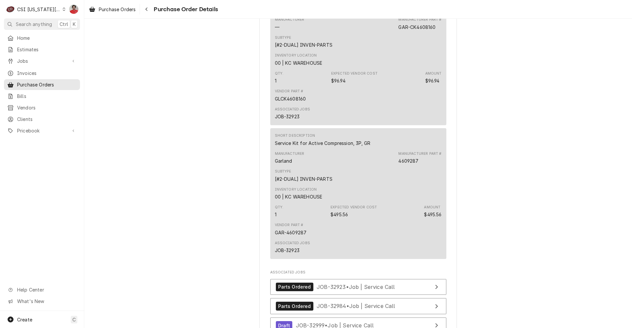
scroll to position [2073, 0]
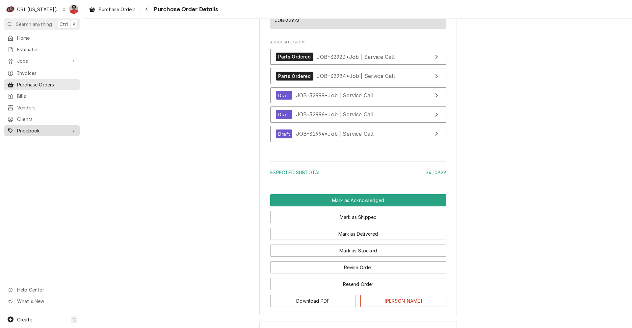
drag, startPoint x: 35, startPoint y: 126, endPoint x: 37, endPoint y: 131, distance: 5.1
click at [35, 127] on span "Pricebook" at bounding box center [42, 130] width 50 height 7
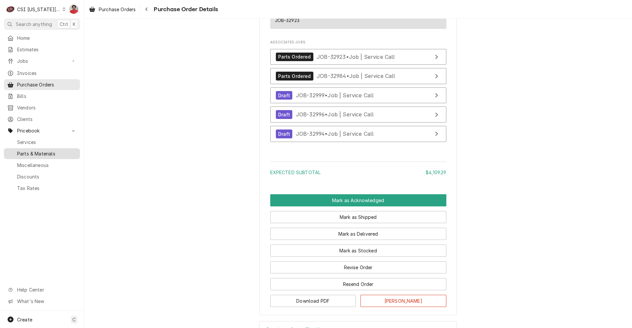
click at [38, 150] on span "Parts & Materials" at bounding box center [47, 153] width 60 height 7
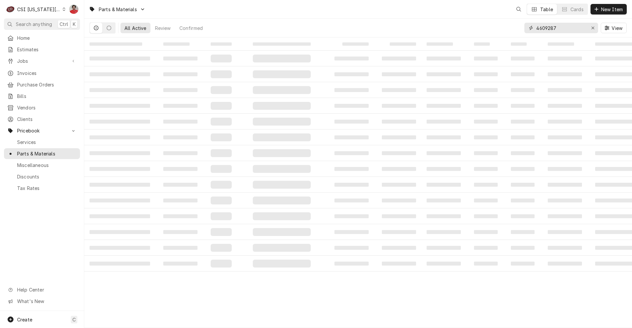
click at [570, 31] on input "4609287" at bounding box center [560, 28] width 49 height 11
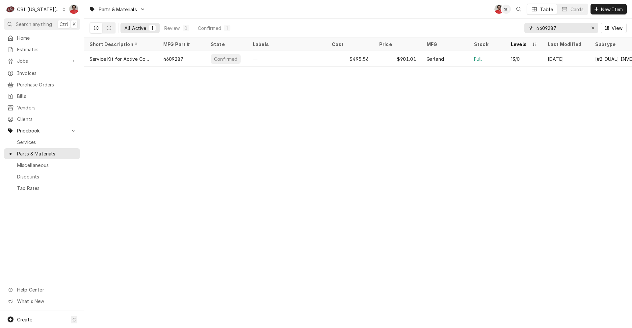
type input "C"
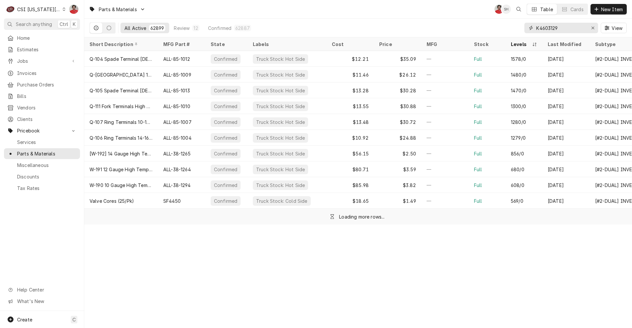
type input "K4603129"
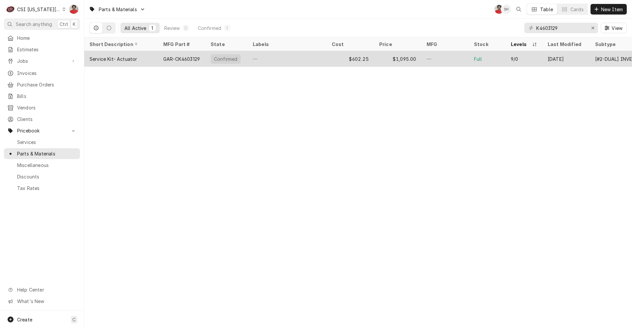
click at [442, 58] on div "—" at bounding box center [444, 59] width 47 height 16
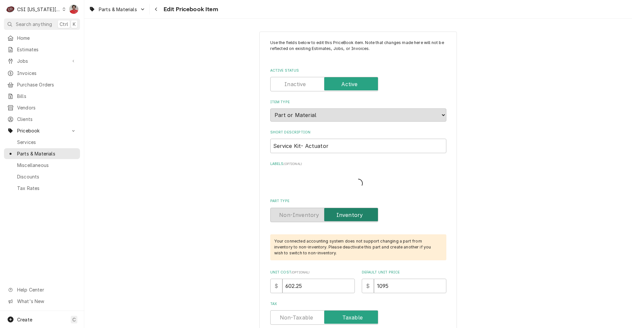
type textarea "x"
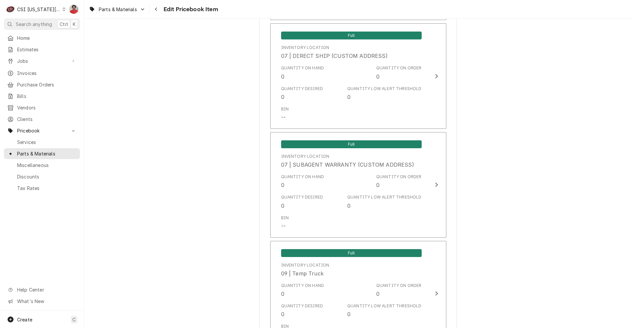
scroll to position [6405, 0]
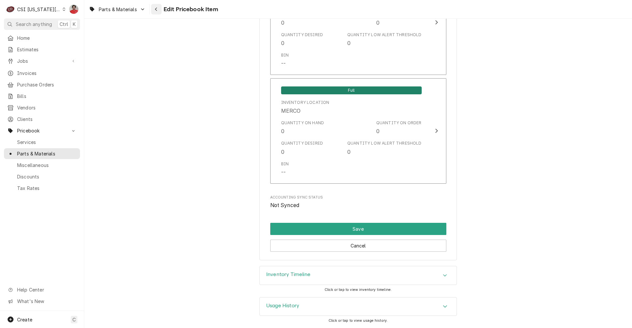
click at [156, 9] on icon "Navigate back" at bounding box center [156, 9] width 3 height 5
